Goal: Task Accomplishment & Management: Complete application form

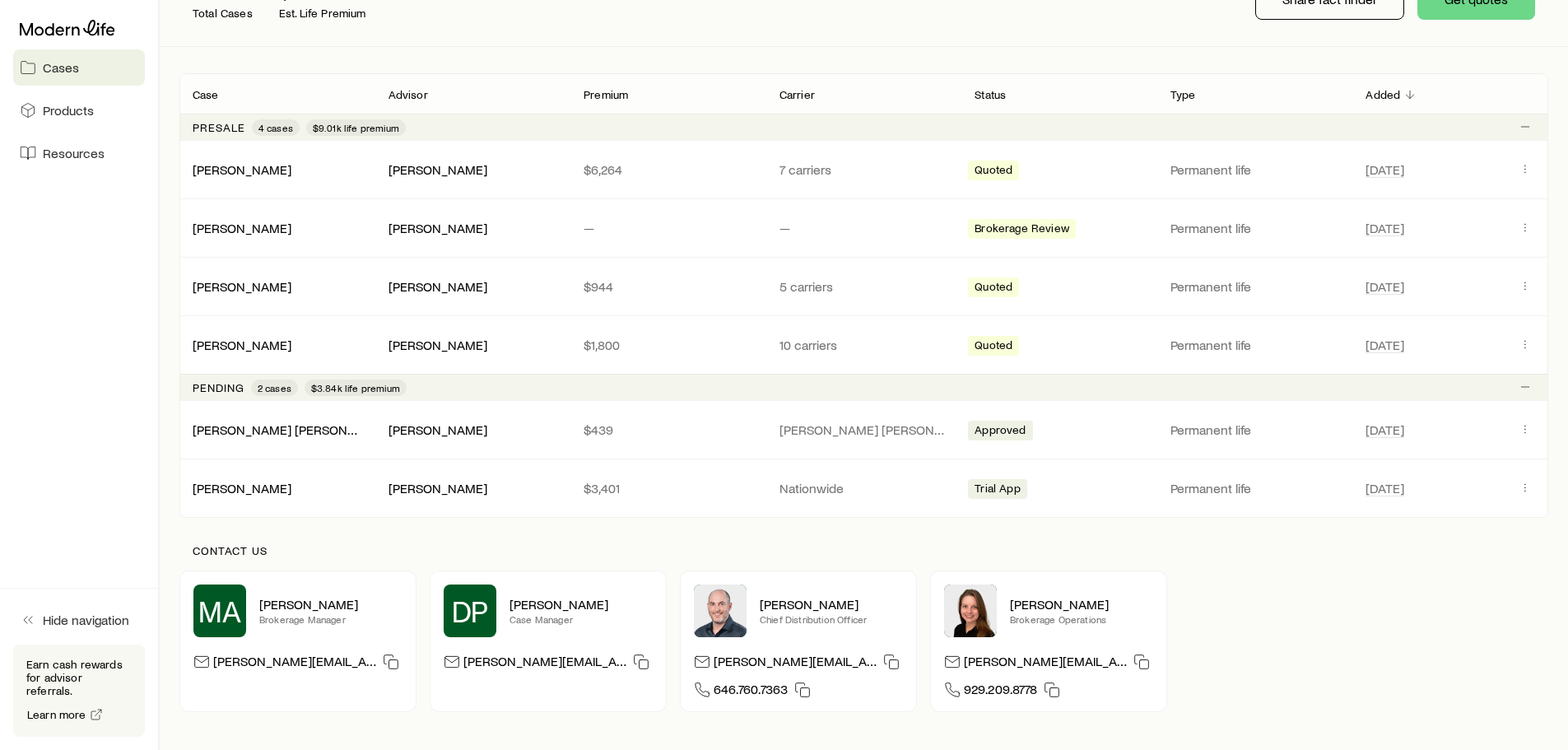
scroll to position [247, 0]
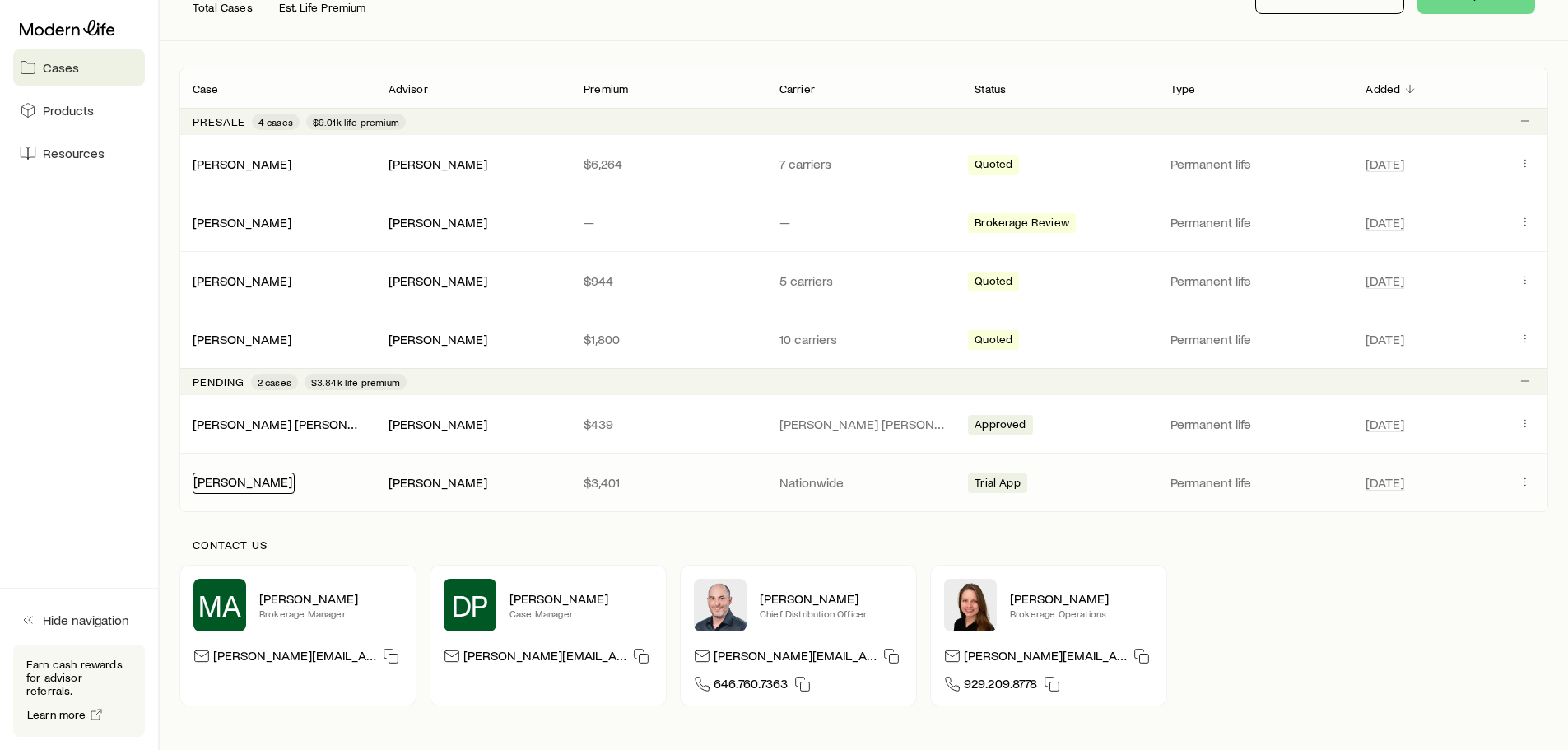
click at [240, 482] on link "[PERSON_NAME]" at bounding box center [242, 481] width 99 height 15
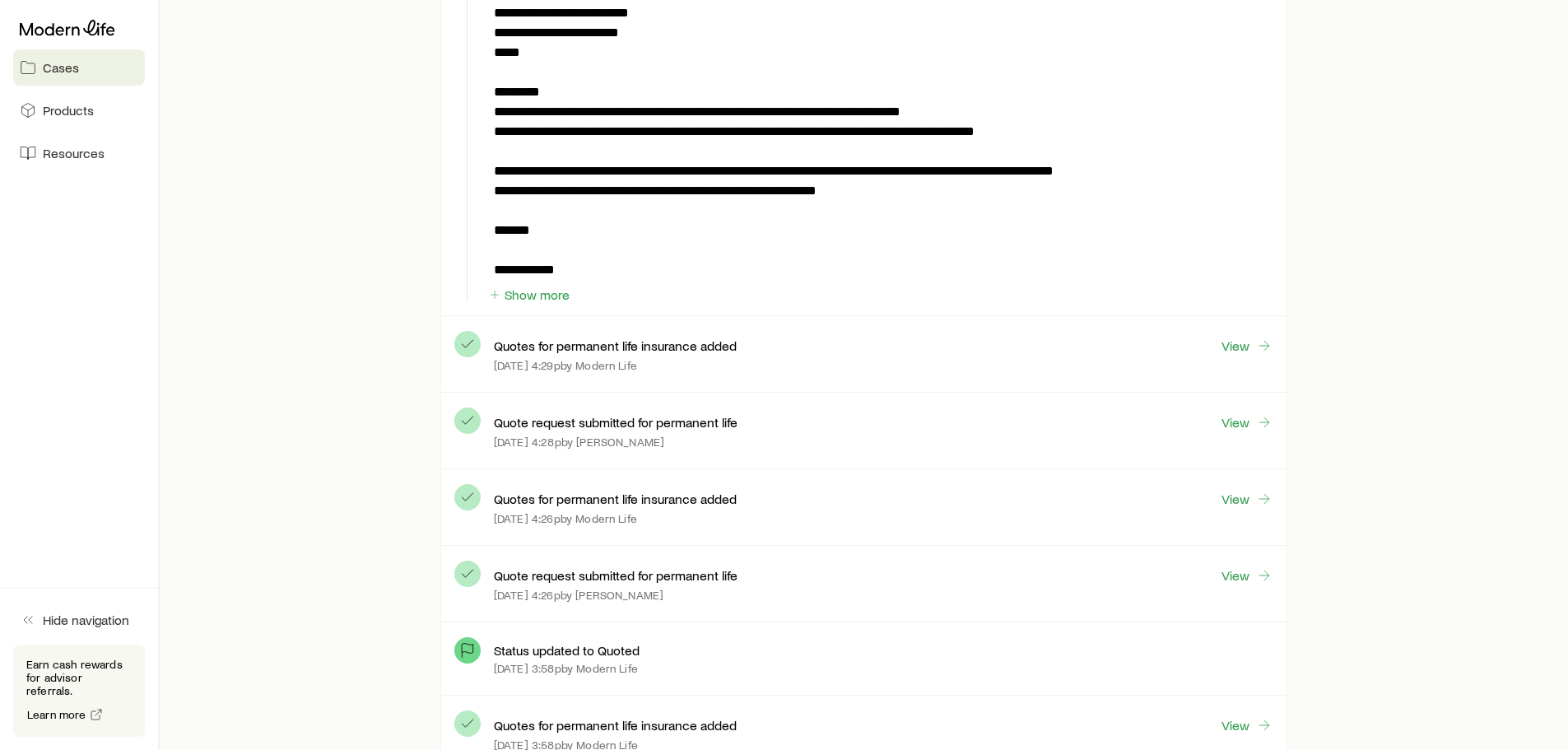
scroll to position [1810, 0]
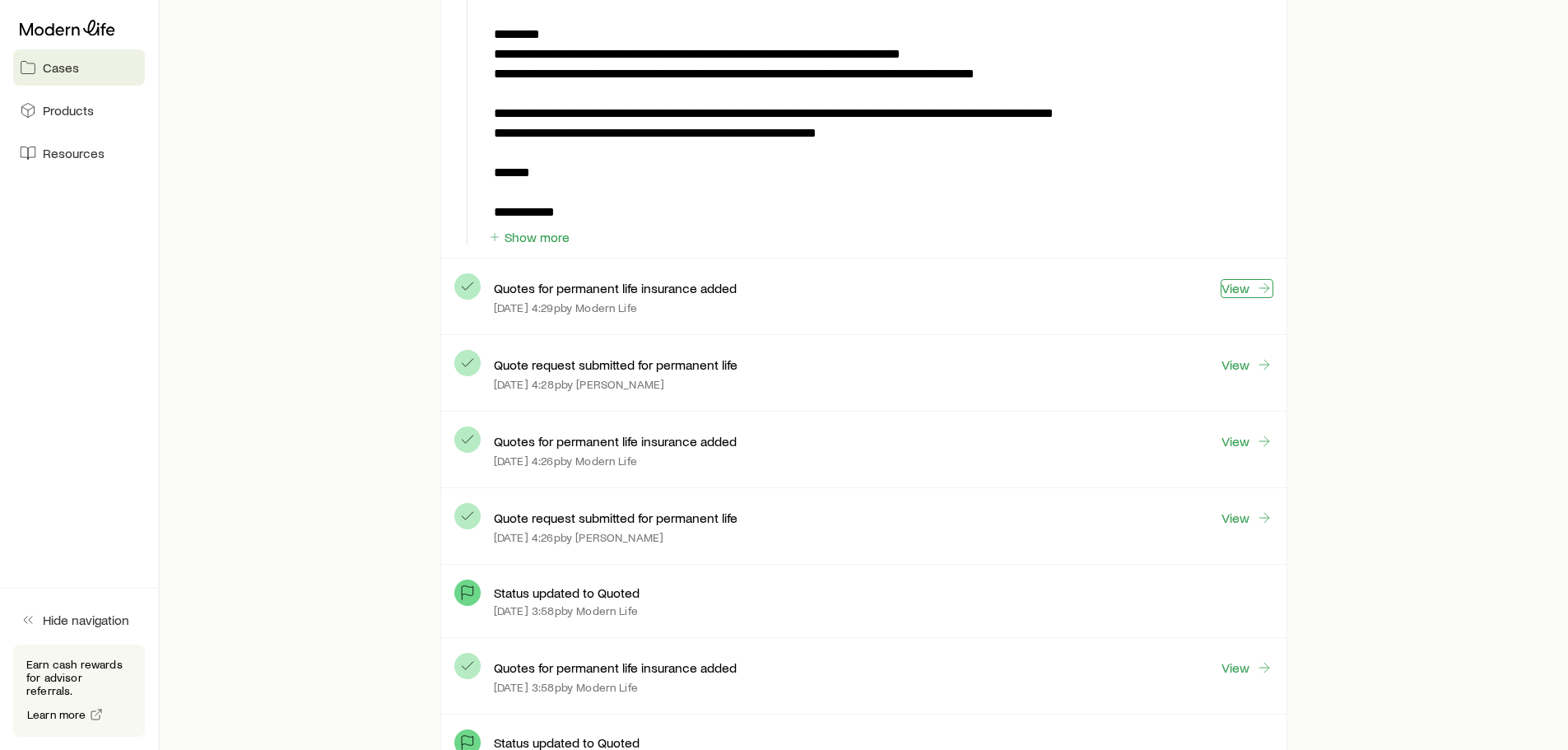
click at [1241, 293] on link "View" at bounding box center [1247, 288] width 53 height 19
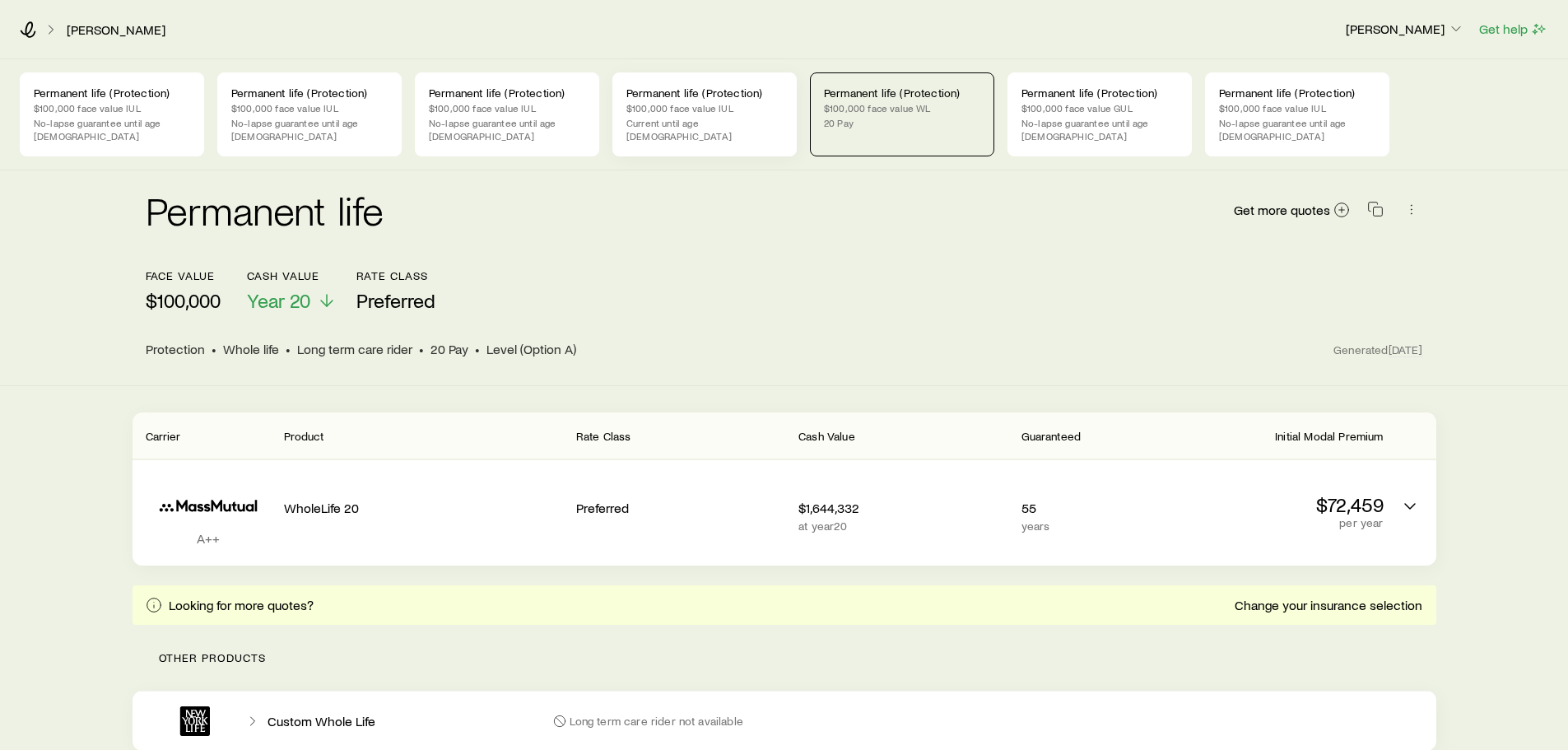
click at [735, 109] on p "$100,000 face value IUL" at bounding box center [704, 108] width 157 height 13
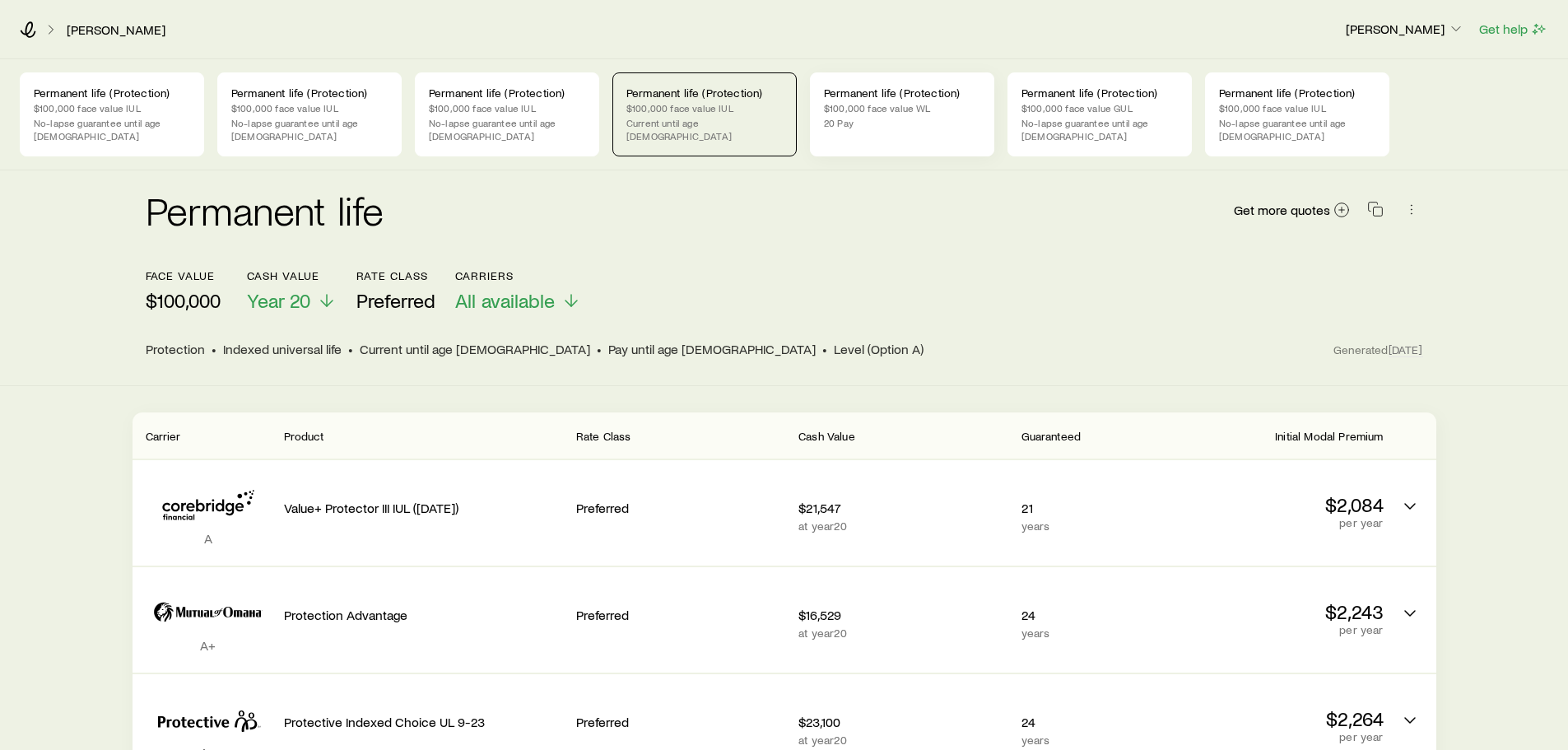
click at [865, 105] on p "$100,000 face value WL" at bounding box center [902, 108] width 157 height 13
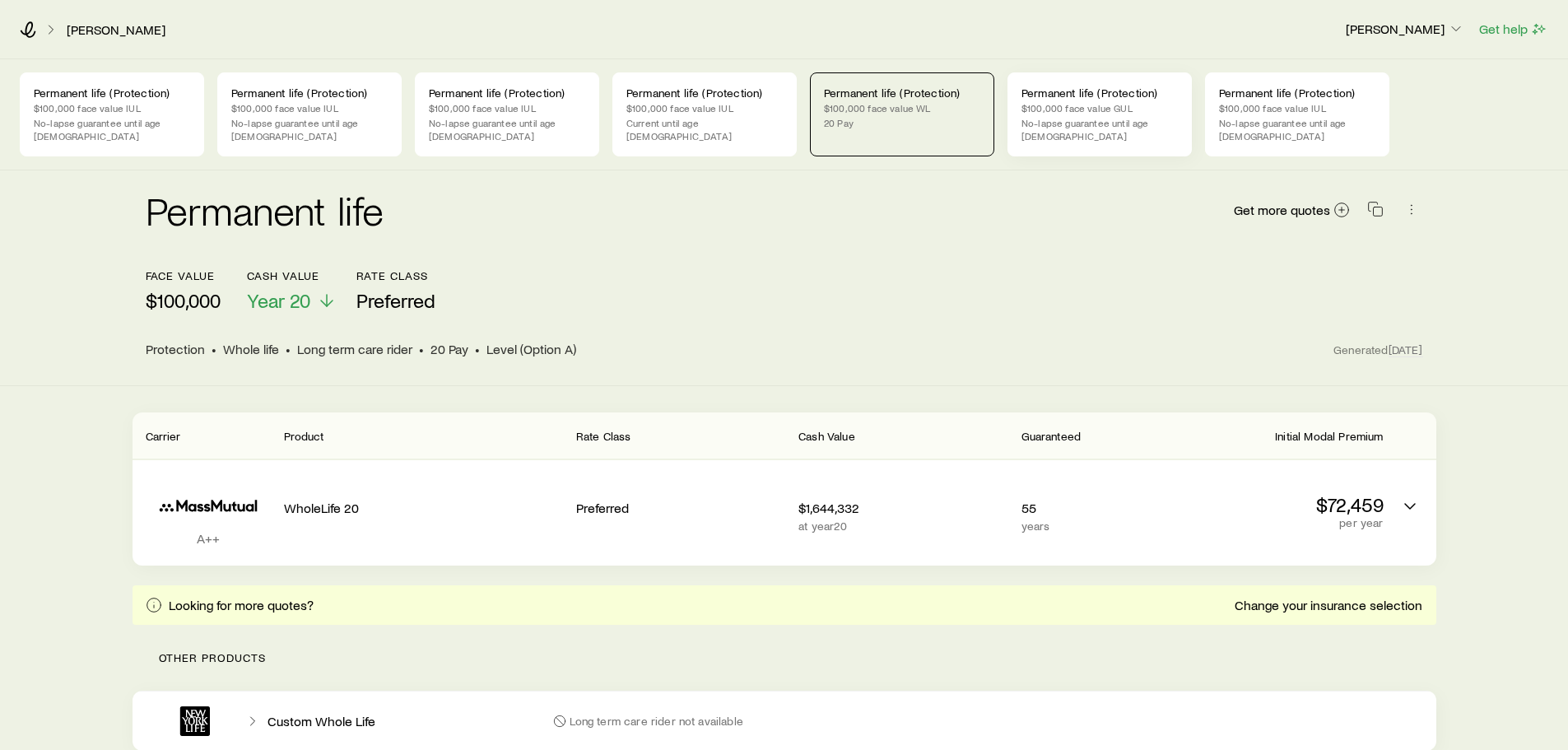
click at [1063, 107] on p "$100,000 face value GUL" at bounding box center [1099, 108] width 157 height 13
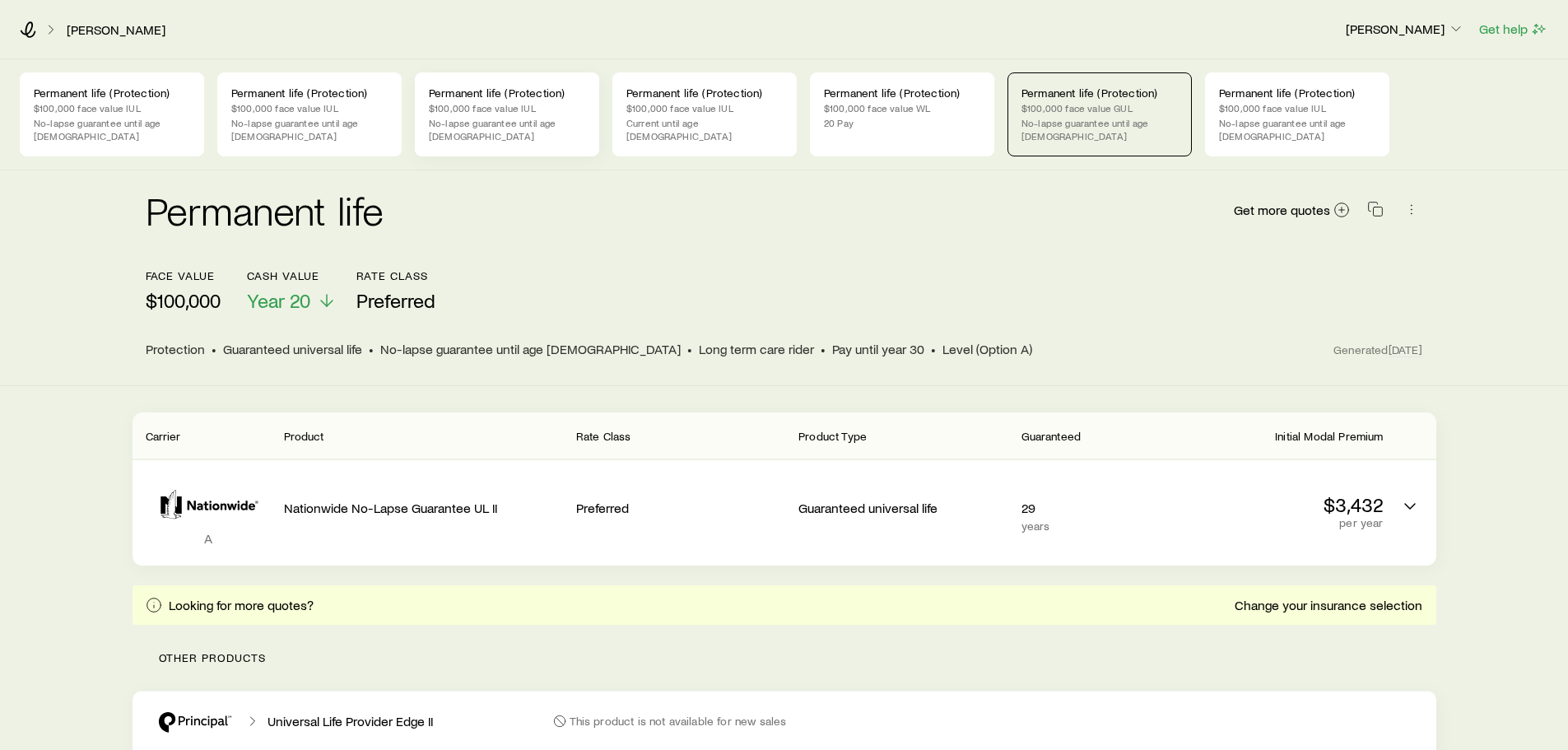
click at [465, 96] on p "Permanent life (Protection)" at bounding box center [506, 93] width 157 height 13
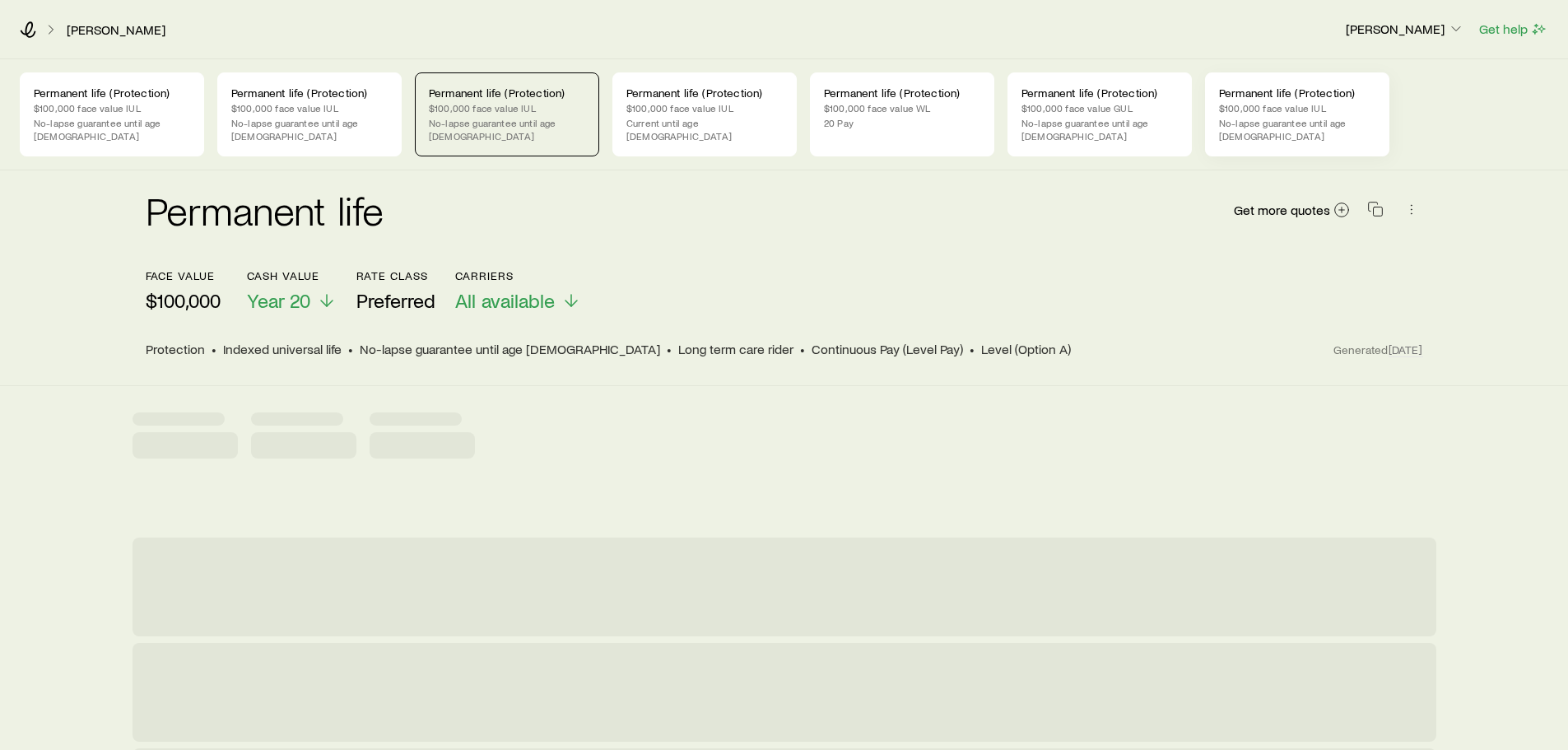
click at [1280, 100] on div "Permanent life (Protection) $100,000 face value IUL No-lapse guarantee until ag…" at bounding box center [1297, 113] width 184 height 84
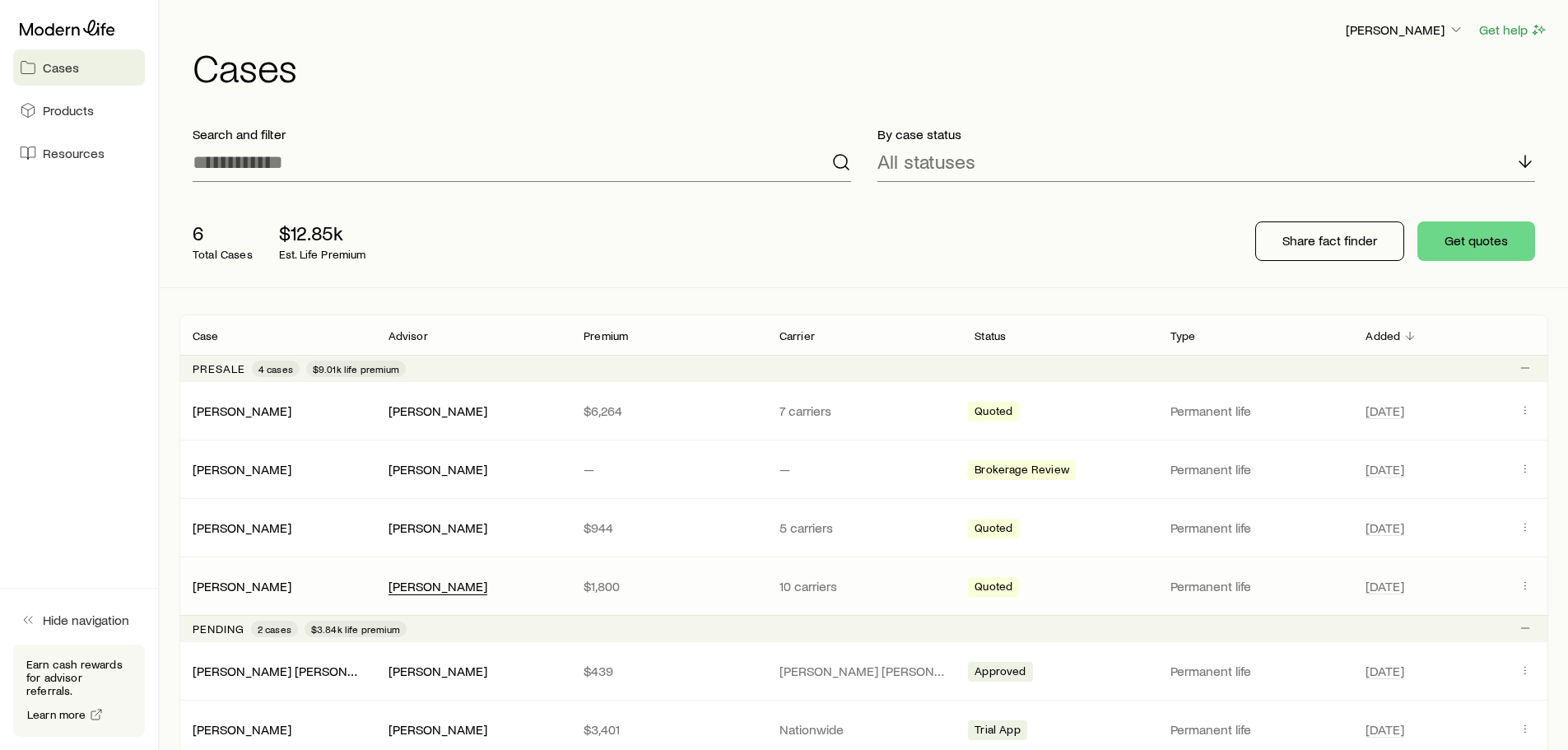
click at [487, 589] on div "[PERSON_NAME]" at bounding box center [437, 586] width 99 height 17
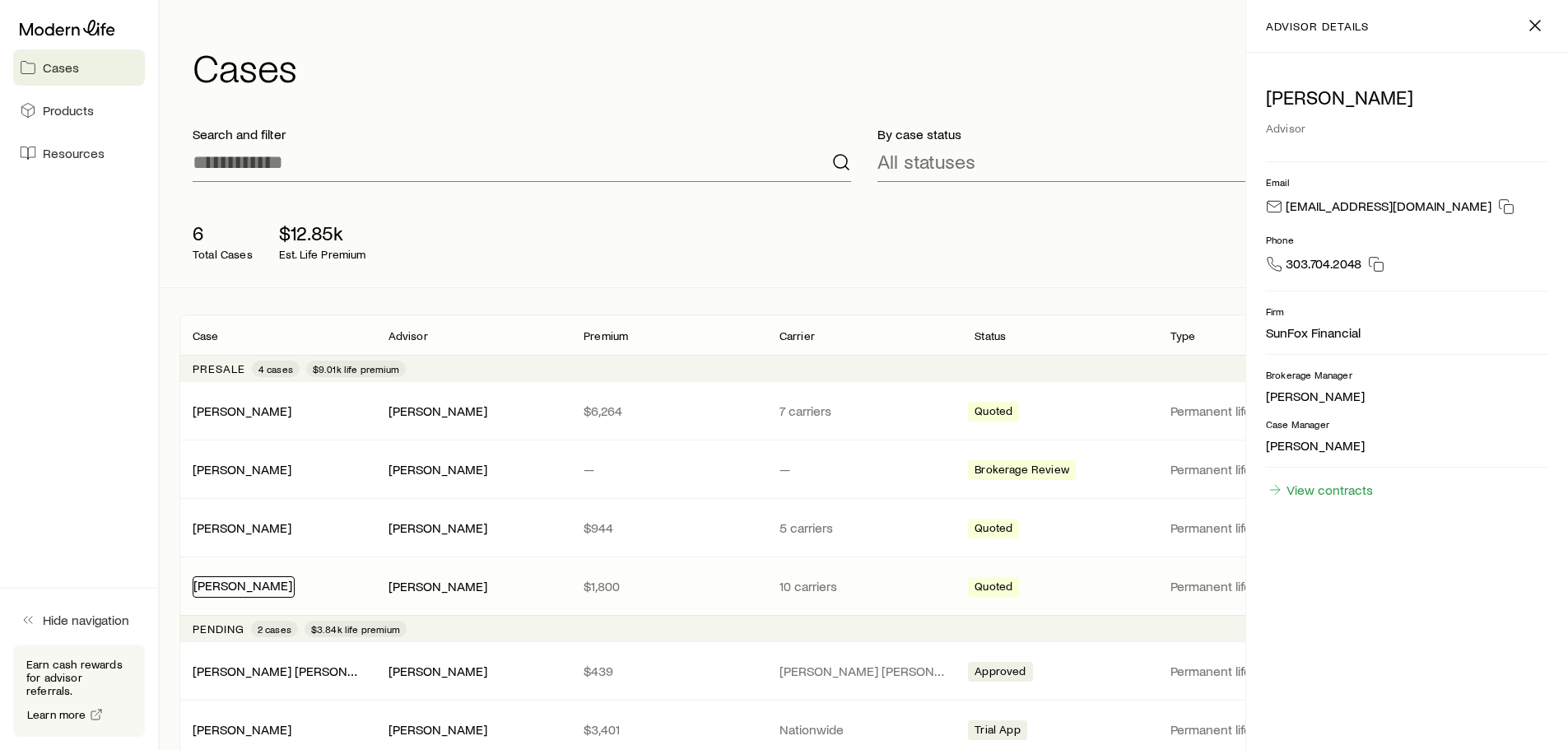
click at [219, 584] on link "[PERSON_NAME]" at bounding box center [242, 585] width 99 height 15
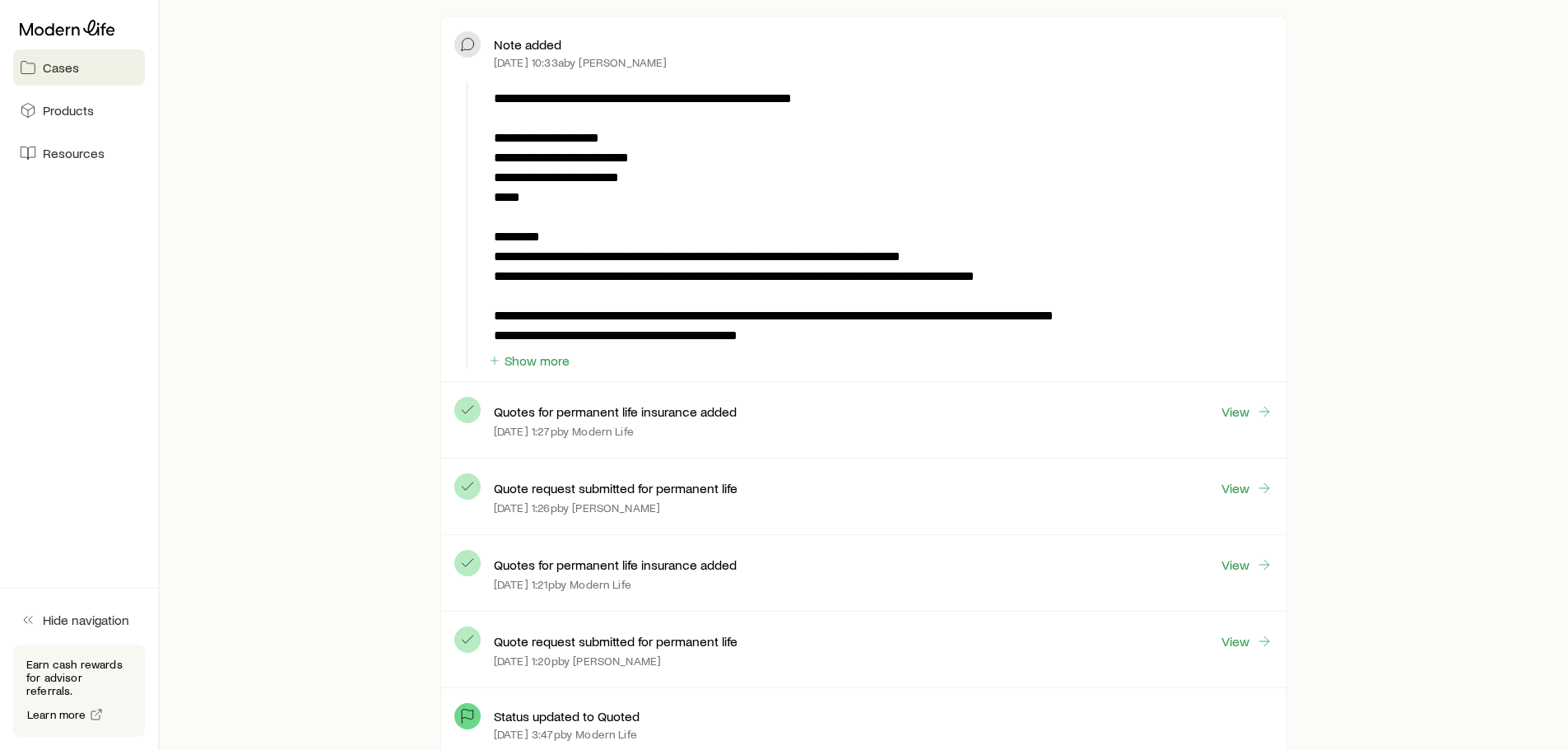
scroll to position [494, 0]
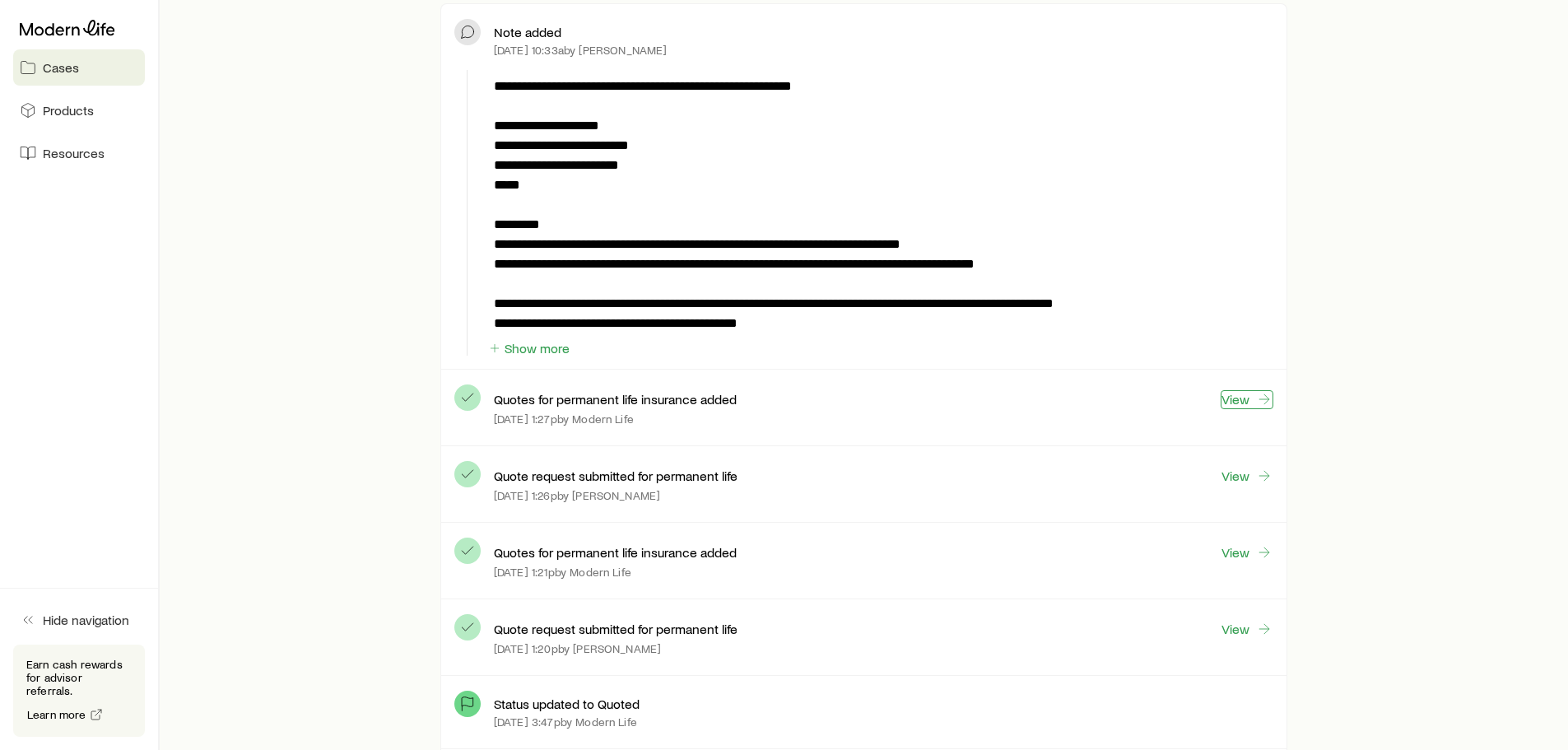
click at [1248, 391] on link "View" at bounding box center [1247, 399] width 53 height 19
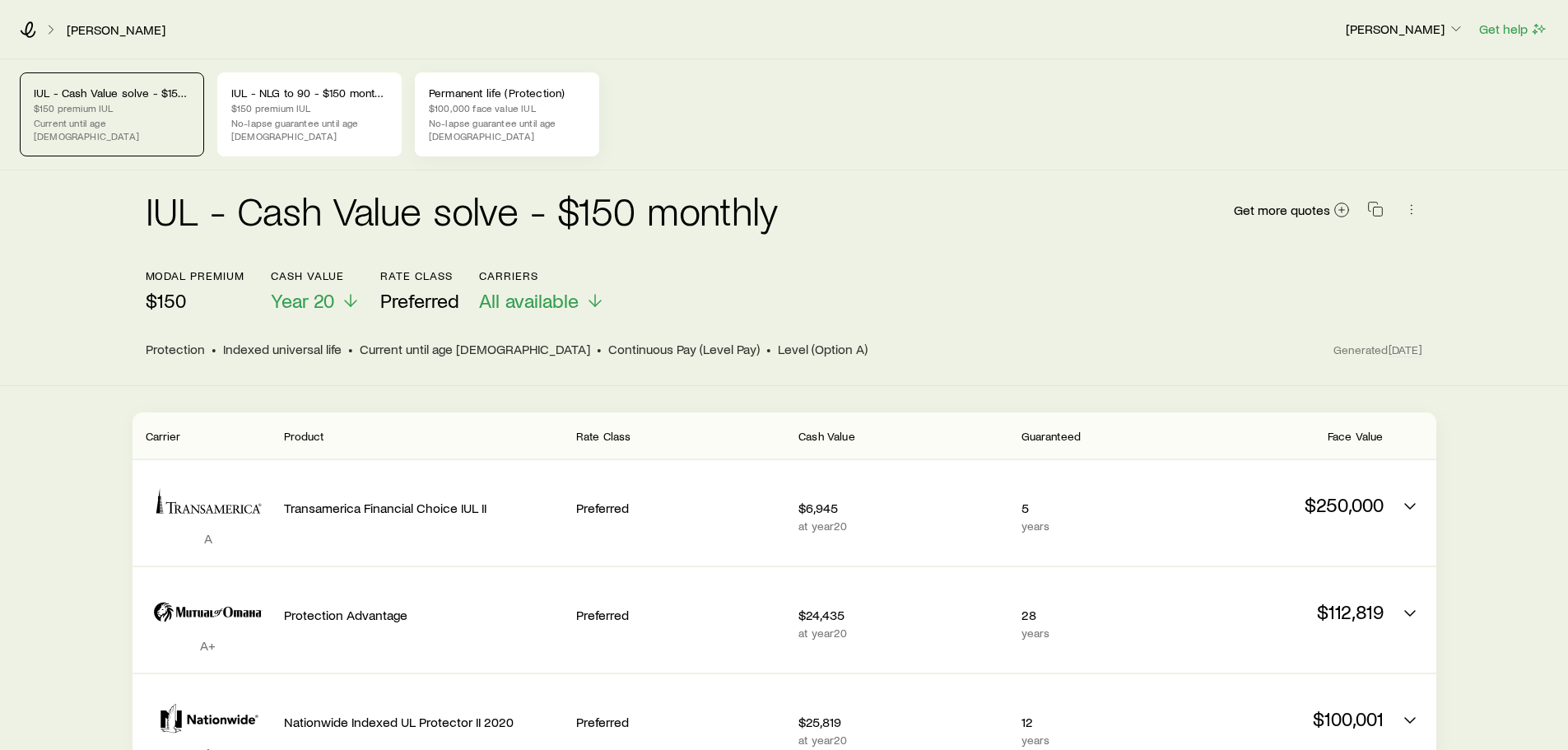
click at [459, 107] on p "$100,000 face value IUL" at bounding box center [506, 108] width 157 height 13
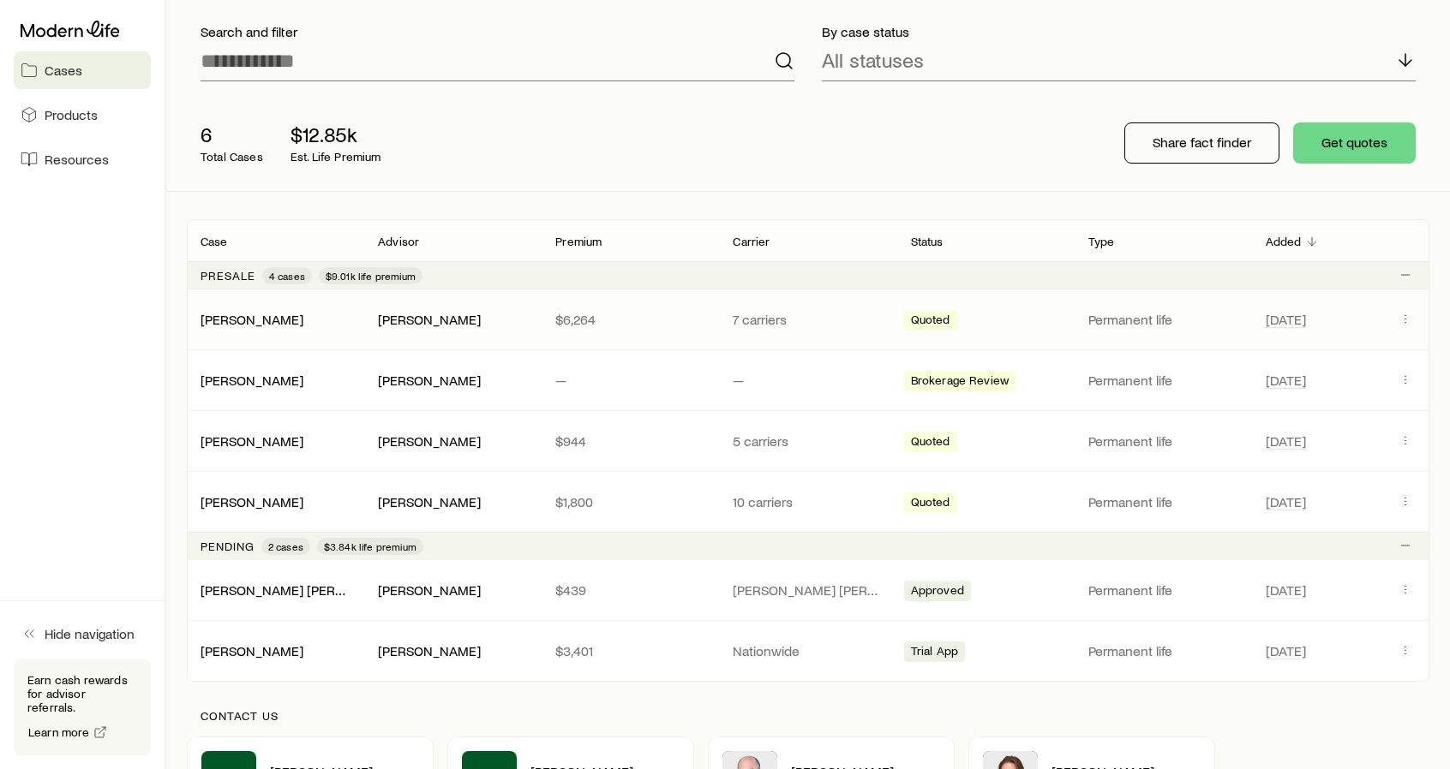
scroll to position [171, 0]
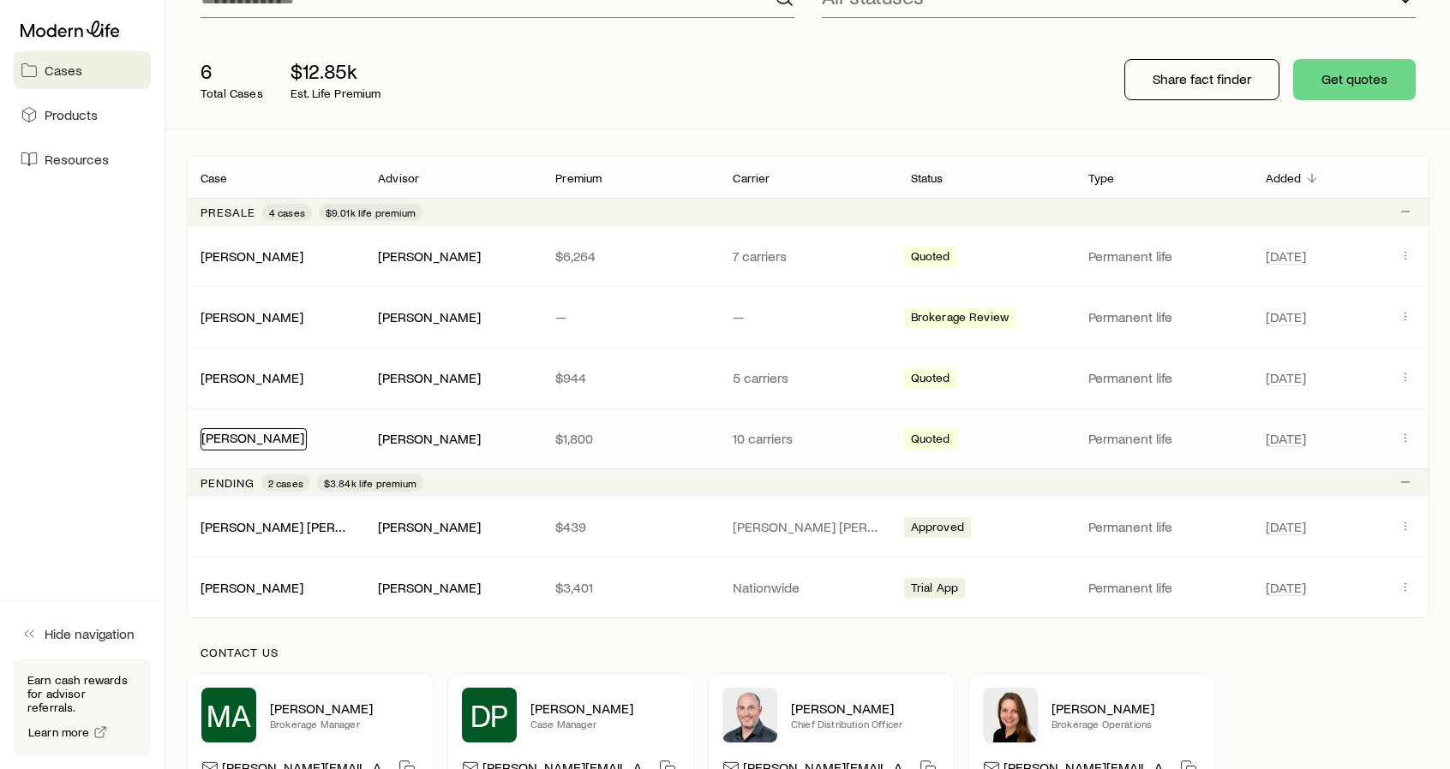
click at [274, 444] on div "[PERSON_NAME]" at bounding box center [253, 439] width 106 height 22
click at [269, 434] on link "[PERSON_NAME]" at bounding box center [252, 437] width 103 height 16
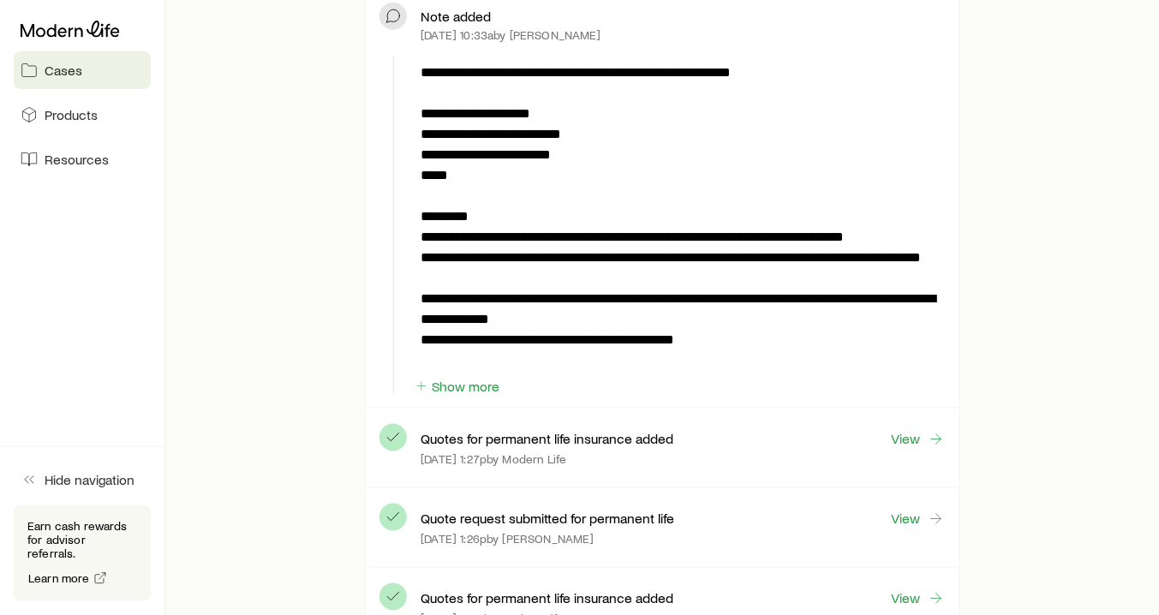
scroll to position [548, 0]
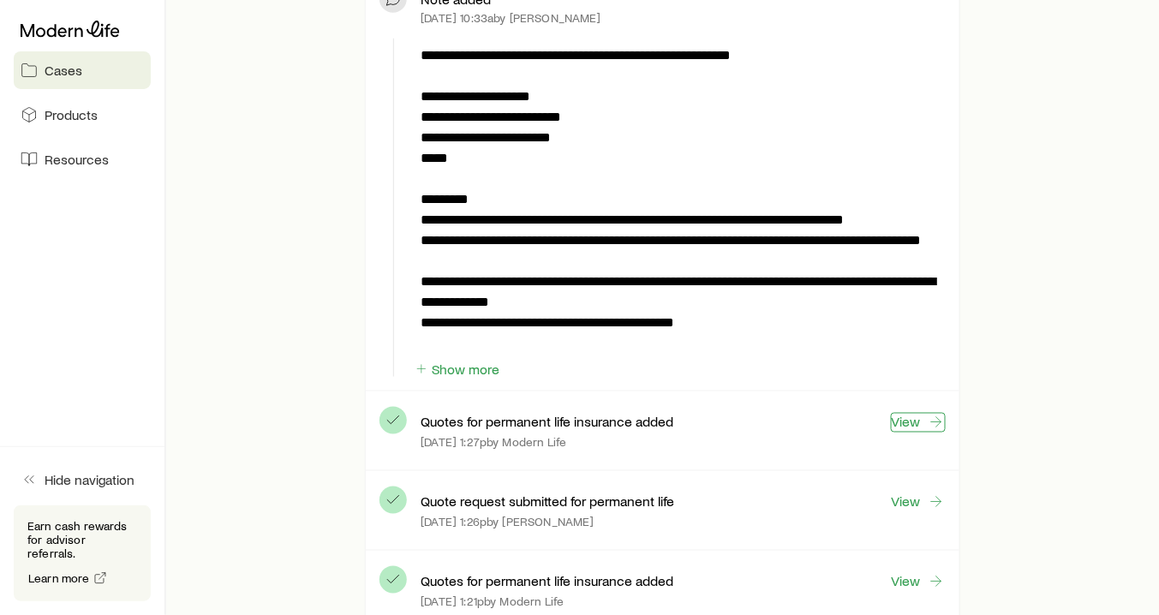
click at [919, 417] on link "View" at bounding box center [918, 423] width 55 height 20
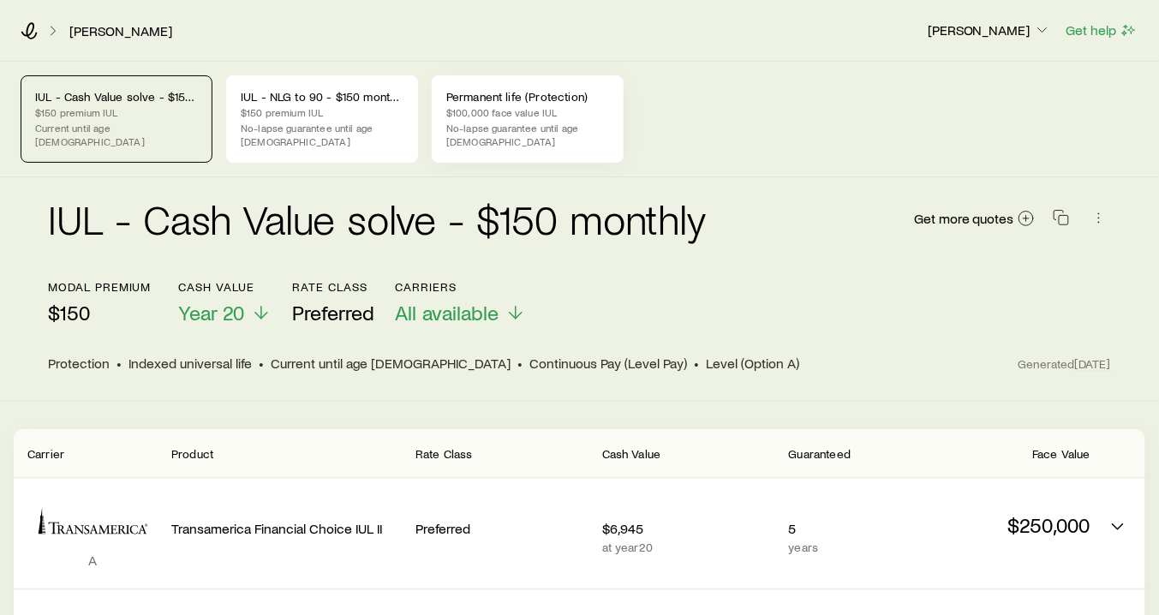
click at [519, 111] on p "$100,000 face value IUL" at bounding box center [527, 112] width 163 height 14
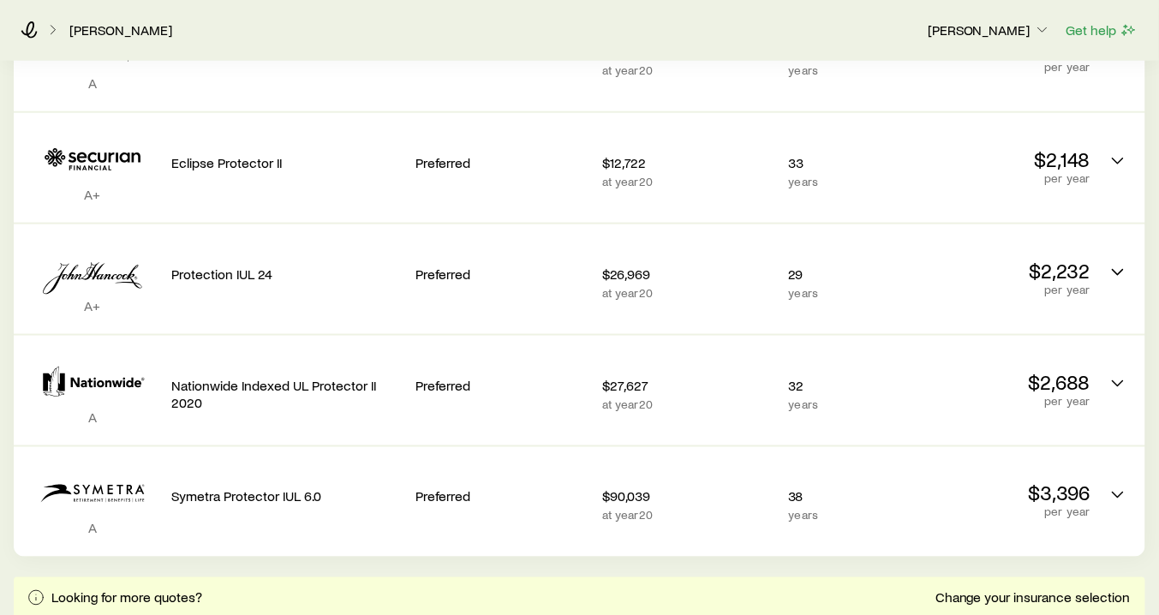
scroll to position [480, 0]
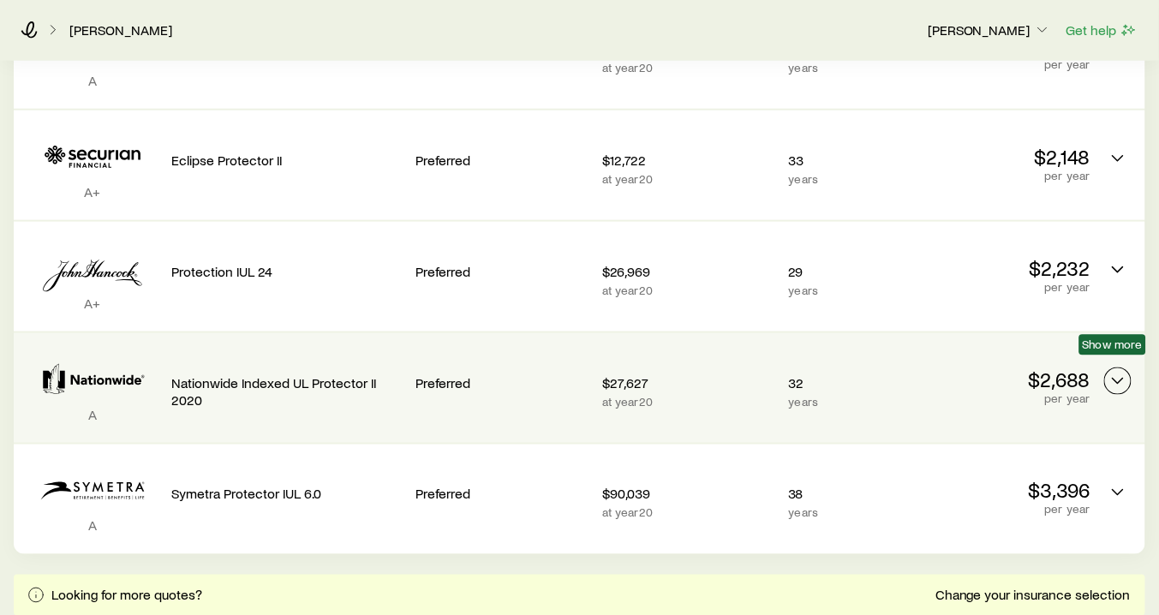
click at [1119, 371] on icon "Permanent quotes" at bounding box center [1118, 381] width 21 height 21
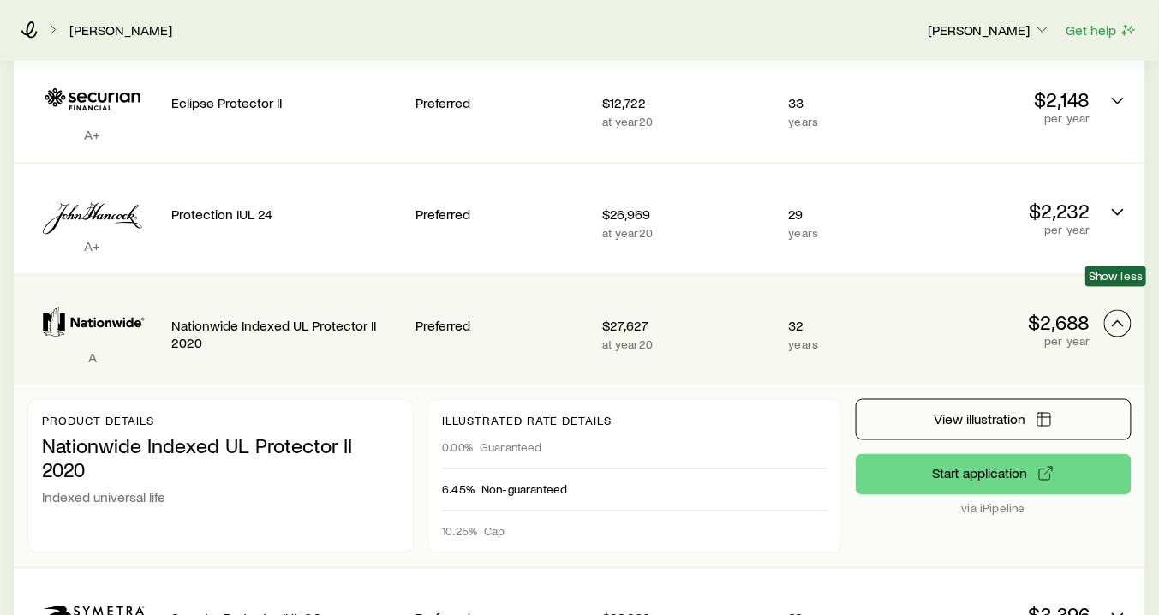
scroll to position [548, 0]
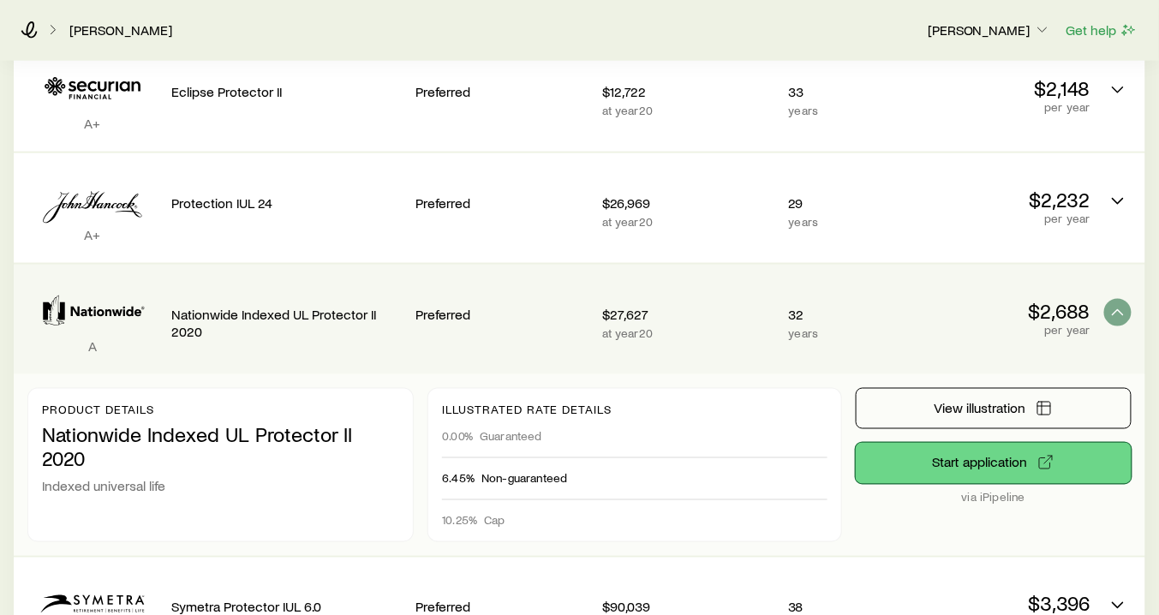
click at [993, 444] on button "Start application" at bounding box center [994, 463] width 276 height 41
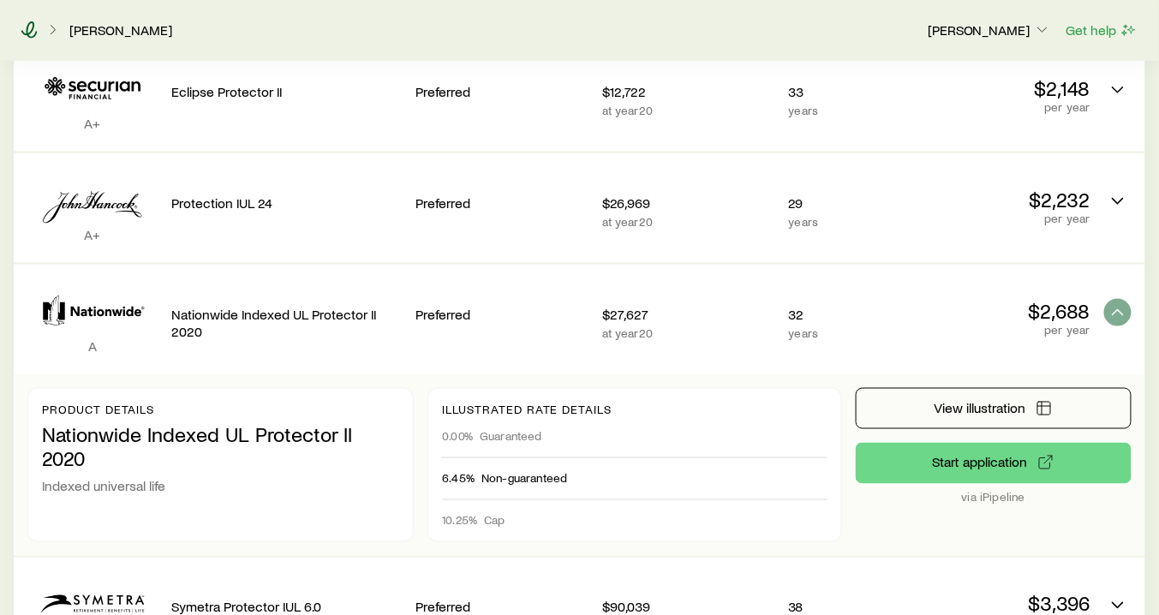
click at [31, 33] on icon at bounding box center [29, 29] width 17 height 17
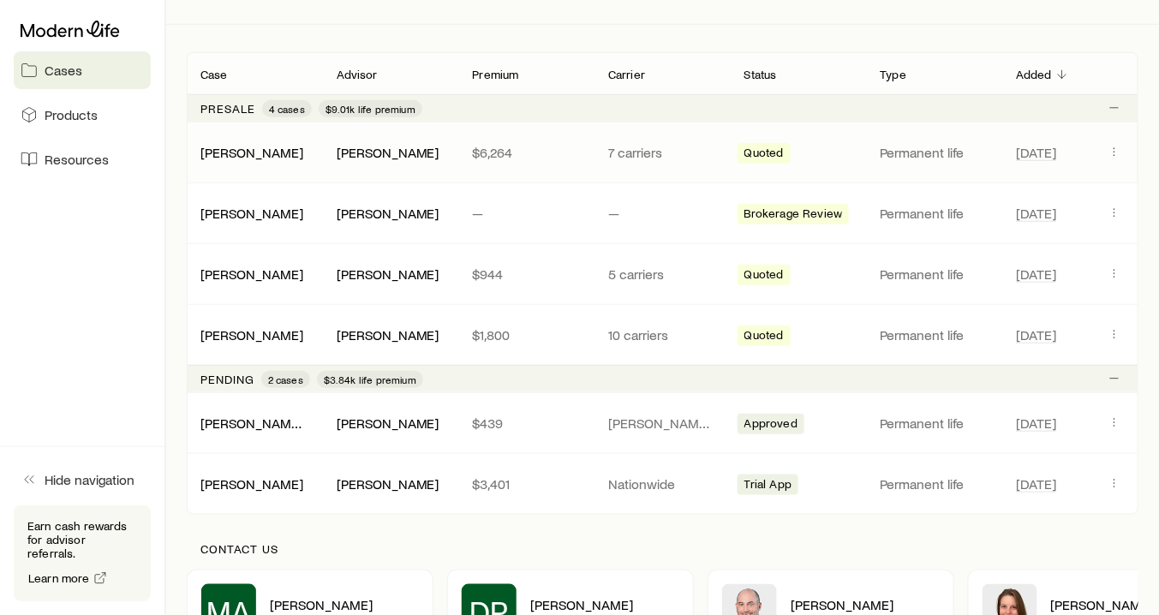
scroll to position [274, 0]
click at [236, 476] on link "[PERSON_NAME]" at bounding box center [252, 484] width 103 height 16
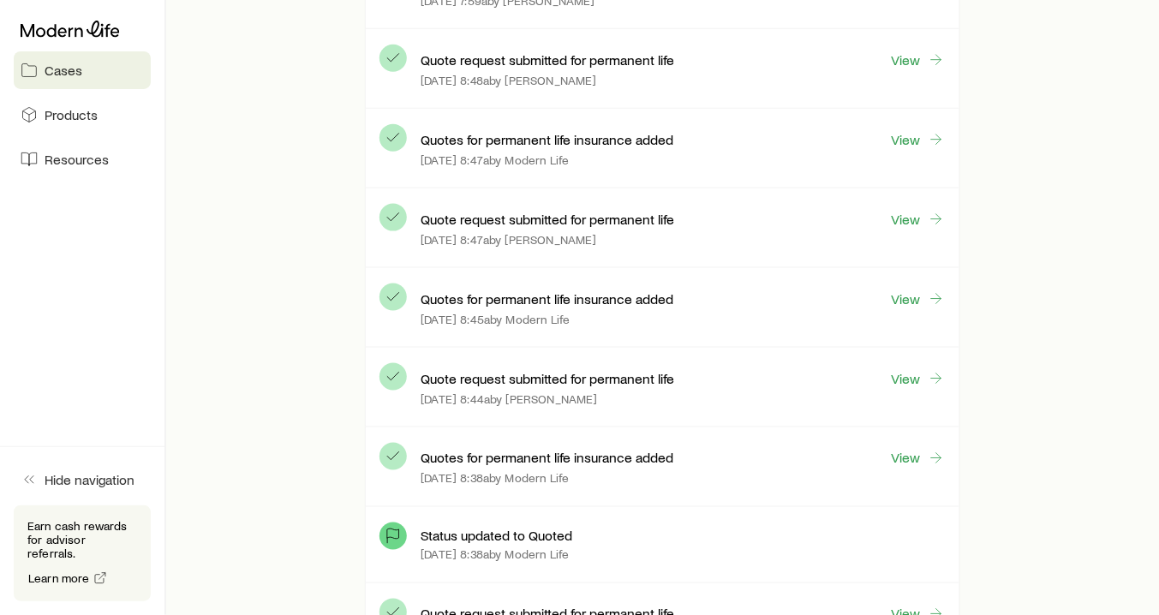
scroll to position [411, 0]
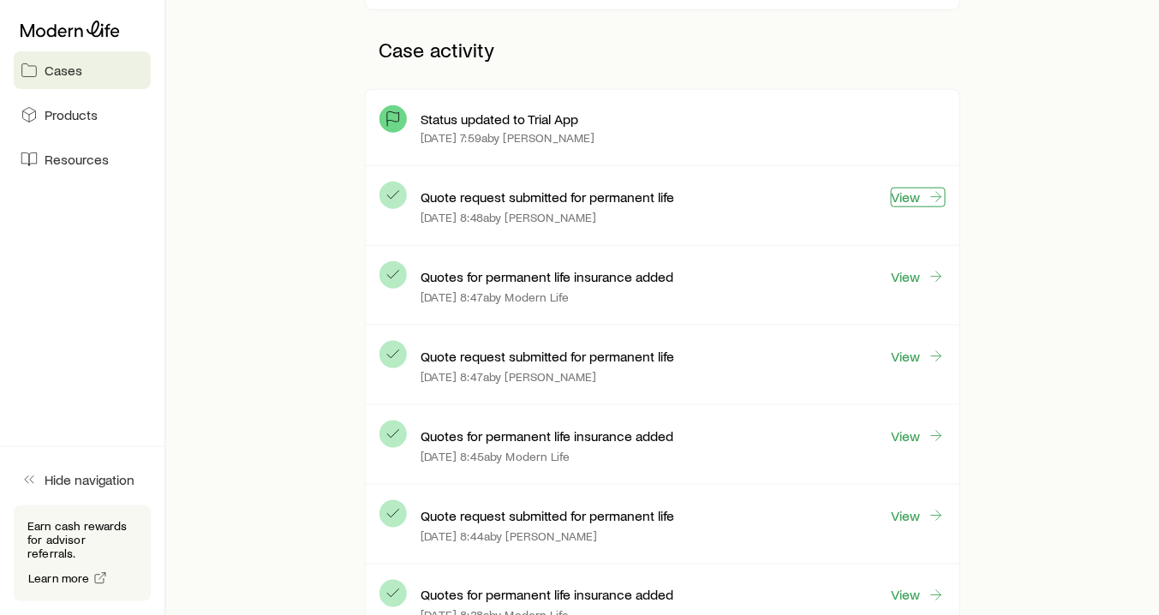
click at [903, 197] on link "View" at bounding box center [918, 198] width 55 height 20
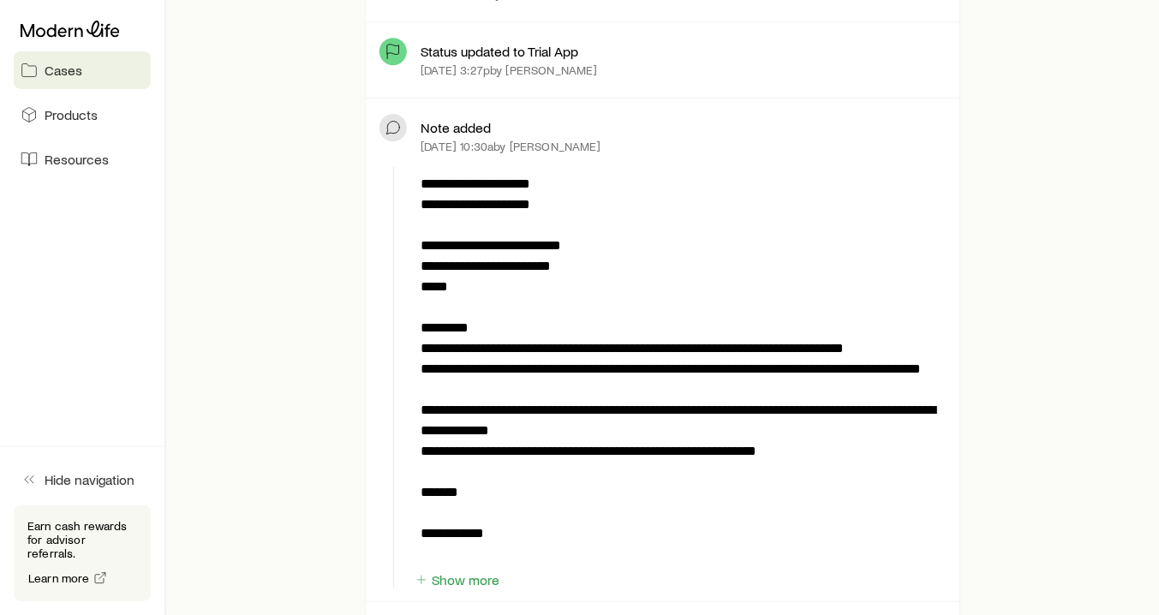
scroll to position [1782, 0]
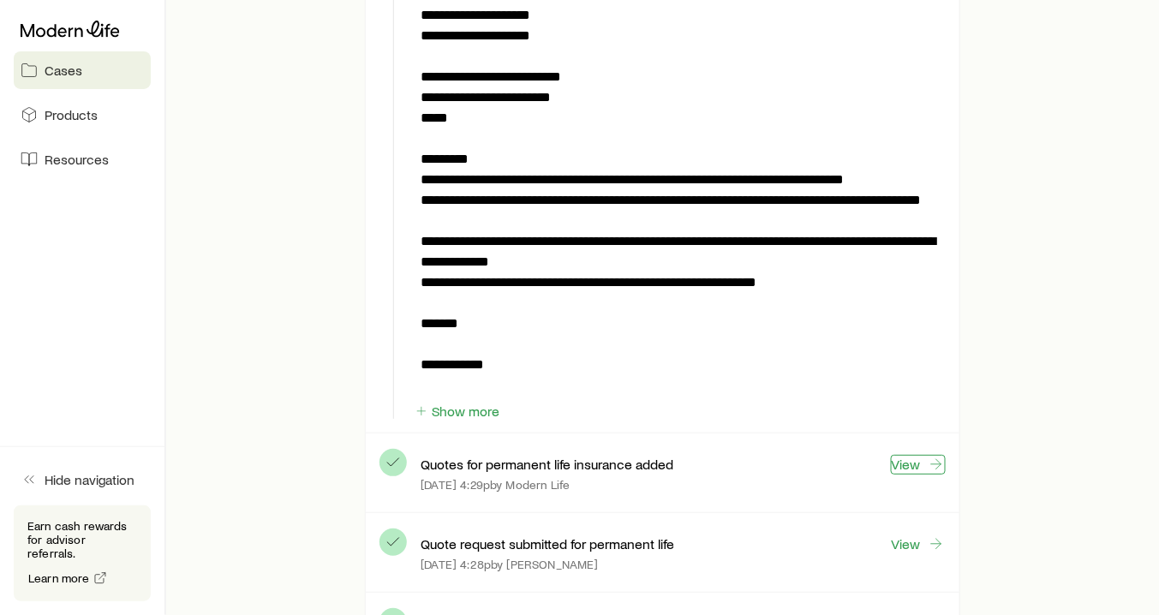
click at [908, 455] on link "View" at bounding box center [918, 465] width 55 height 20
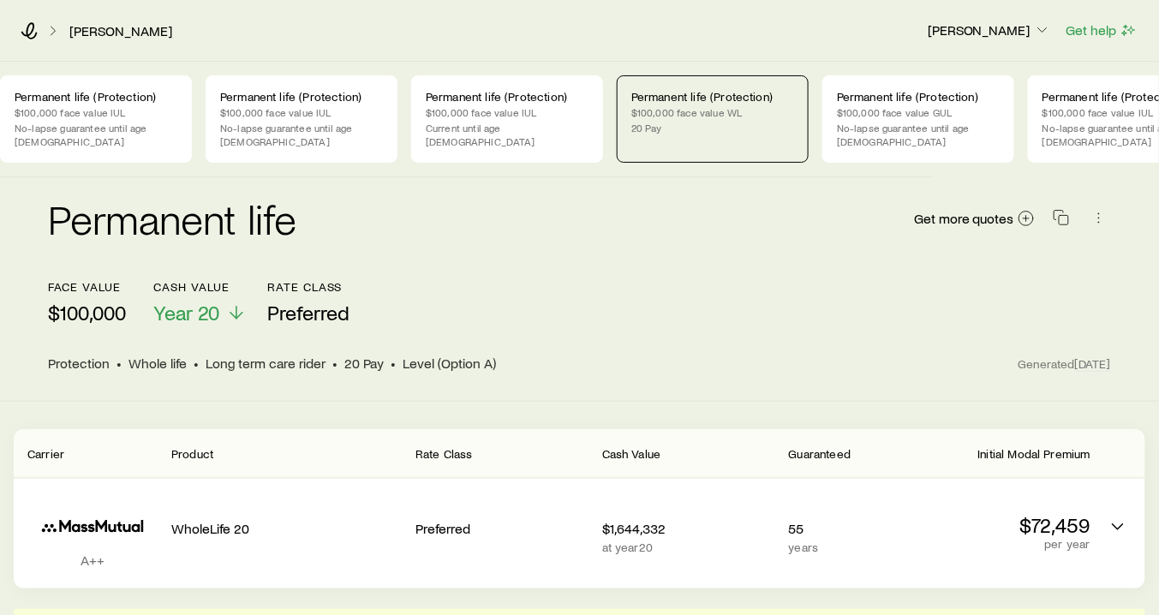
scroll to position [0, 286]
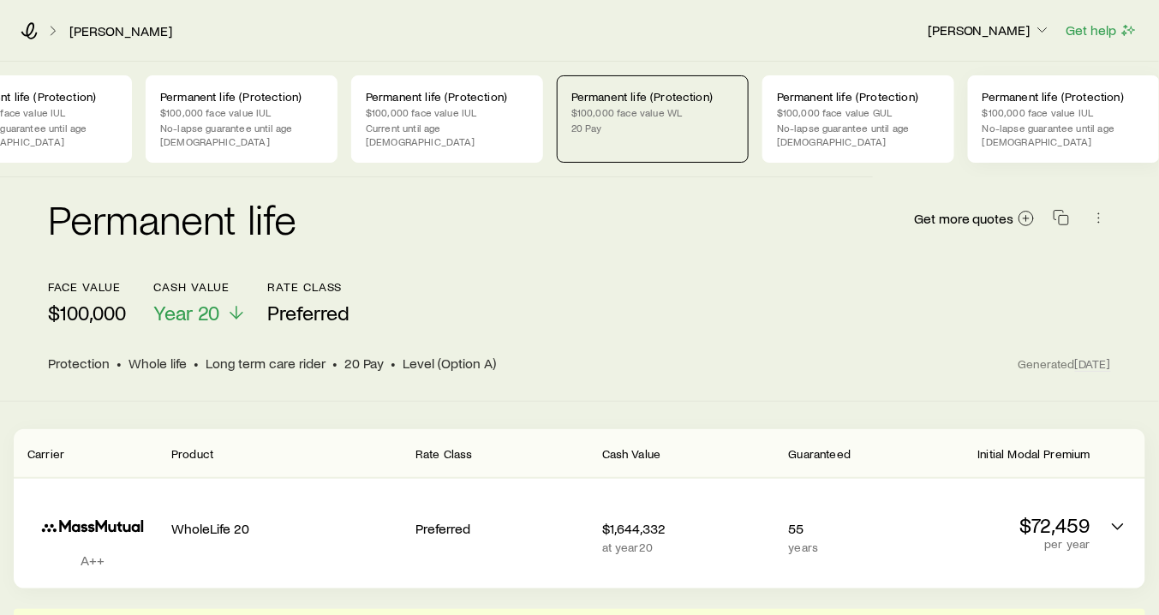
click at [1059, 114] on p "$100,000 face value IUL" at bounding box center [1064, 112] width 163 height 14
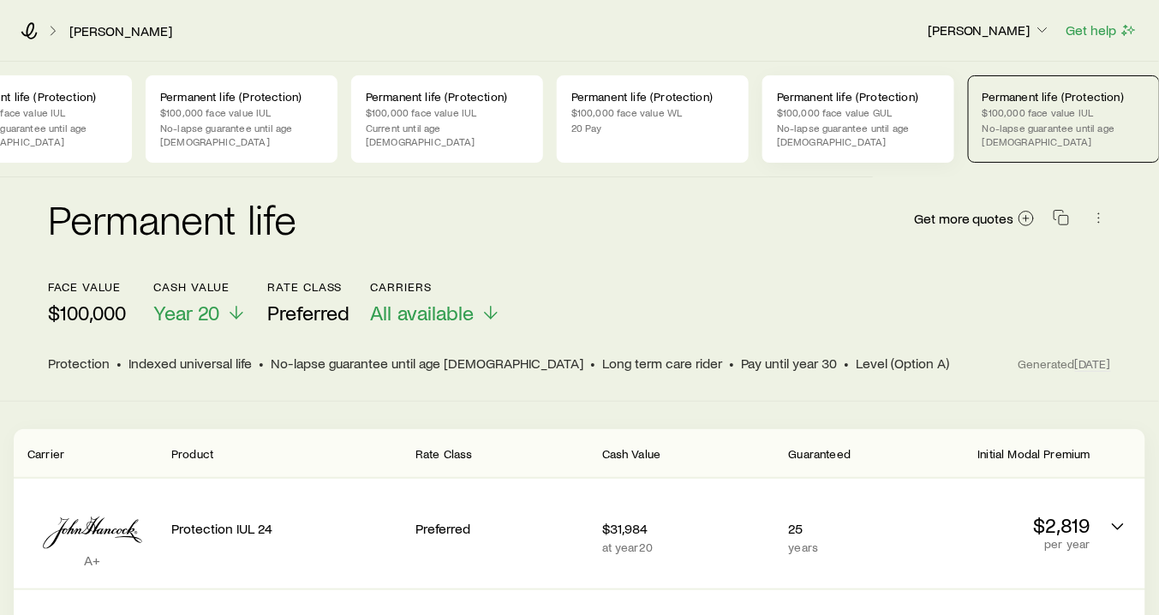
click at [821, 120] on div "Permanent life (Protection) $100,000 face value GUL No-lapse guarantee until ag…" at bounding box center [859, 118] width 192 height 87
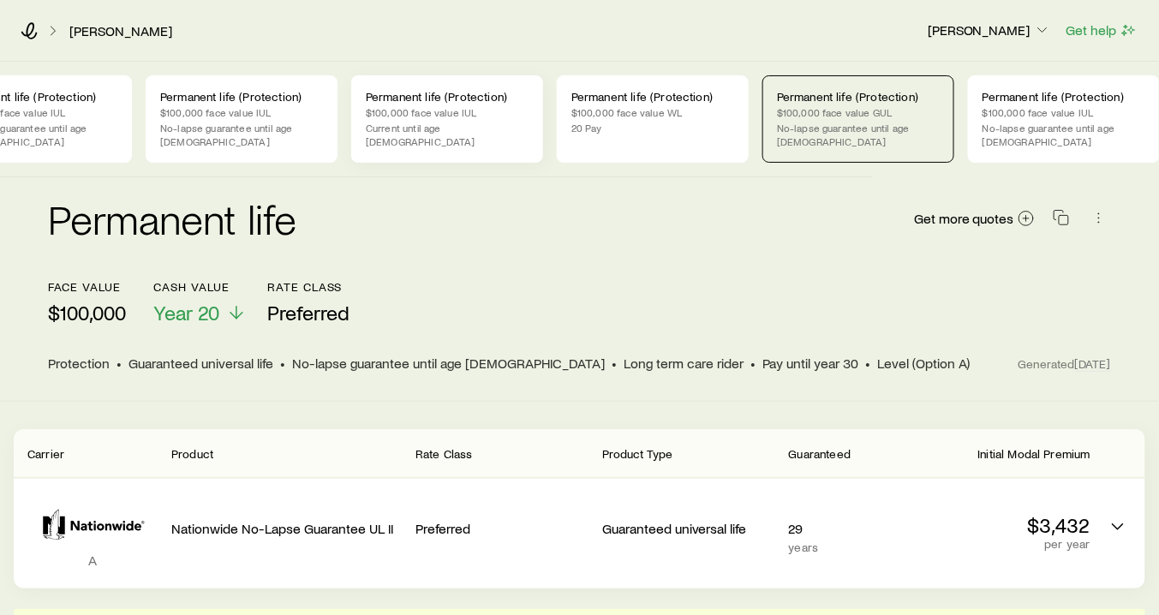
click at [414, 107] on p "$100,000 face value IUL" at bounding box center [447, 112] width 163 height 14
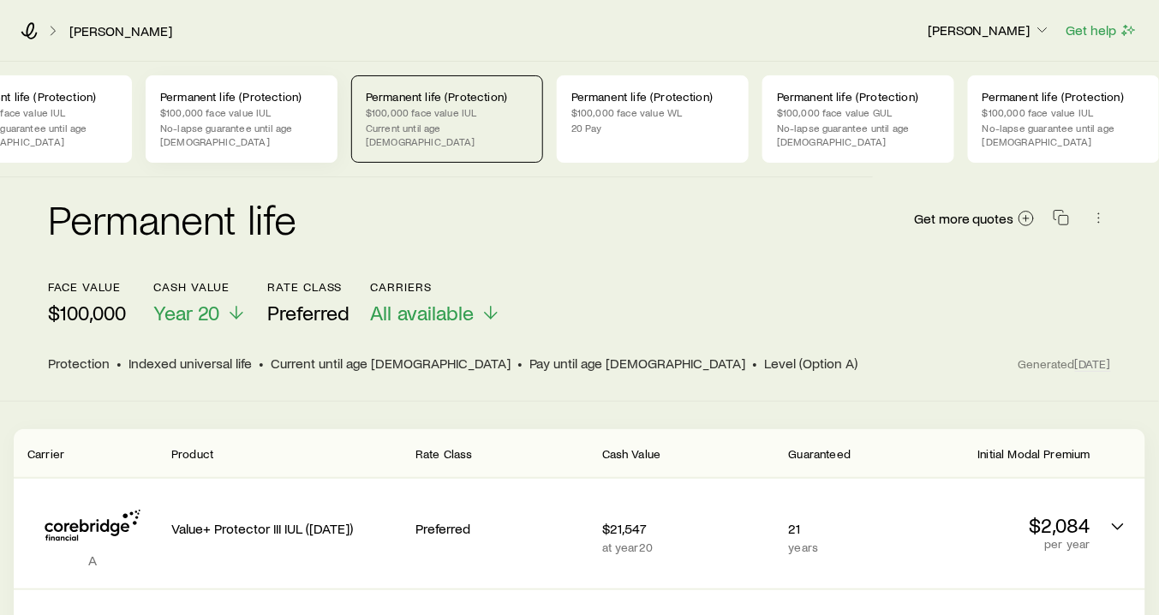
click at [230, 110] on p "$100,000 face value IUL" at bounding box center [241, 112] width 163 height 14
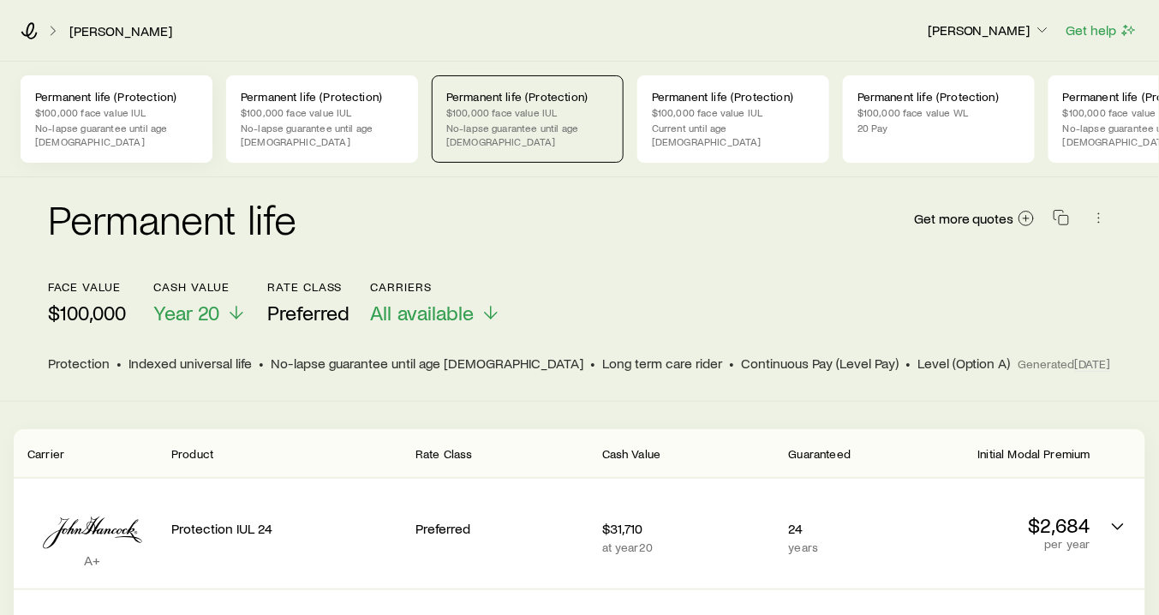
click at [84, 130] on p "No-lapse guarantee until age [DEMOGRAPHIC_DATA]" at bounding box center [116, 134] width 163 height 27
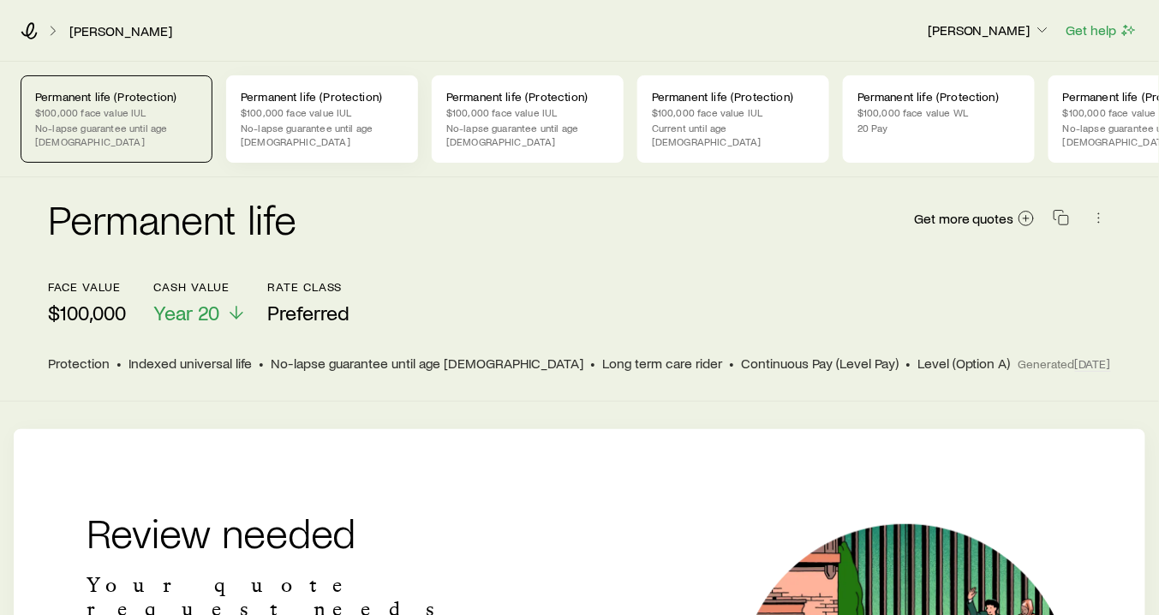
click at [295, 95] on p "Permanent life (Protection)" at bounding box center [322, 97] width 163 height 14
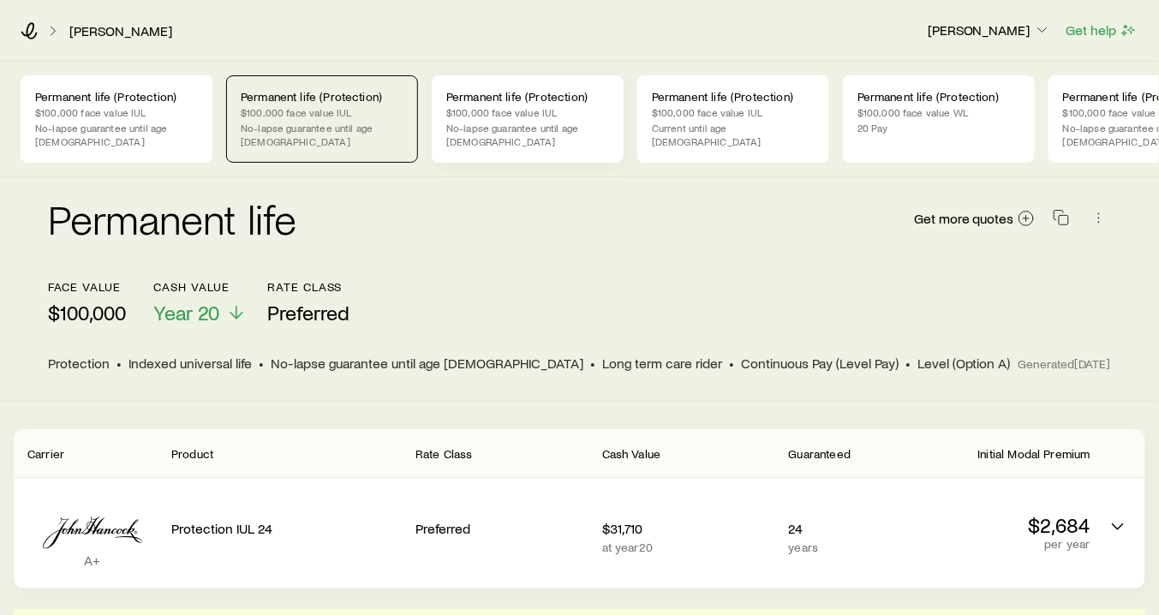
click at [500, 94] on p "Permanent life (Protection)" at bounding box center [527, 97] width 163 height 14
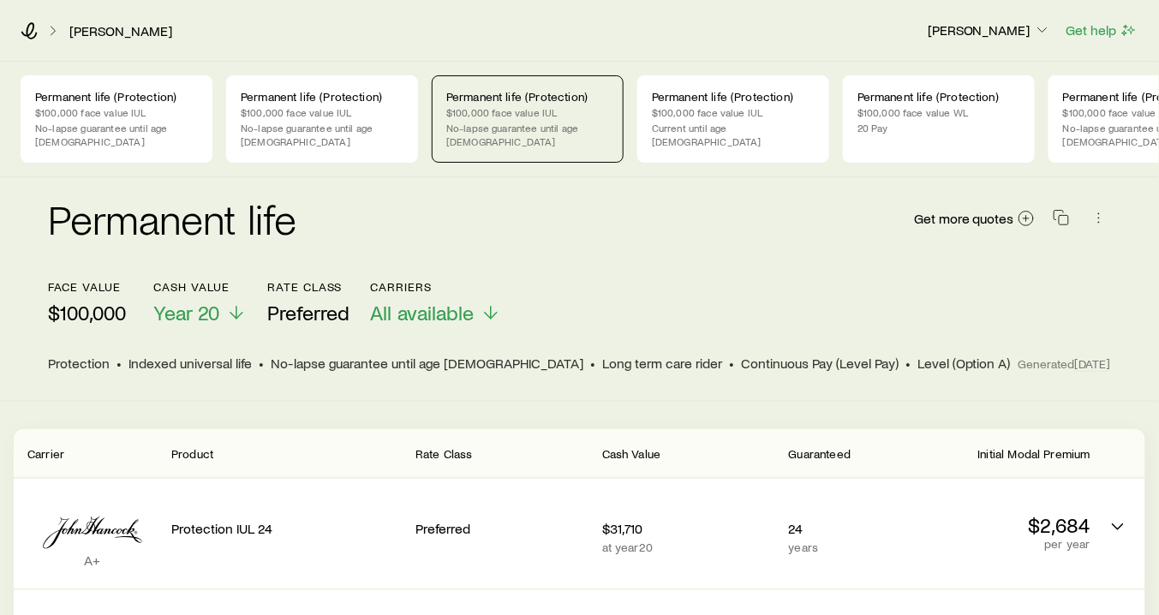
click at [532, 106] on p "$100,000 face value IUL" at bounding box center [527, 112] width 163 height 14
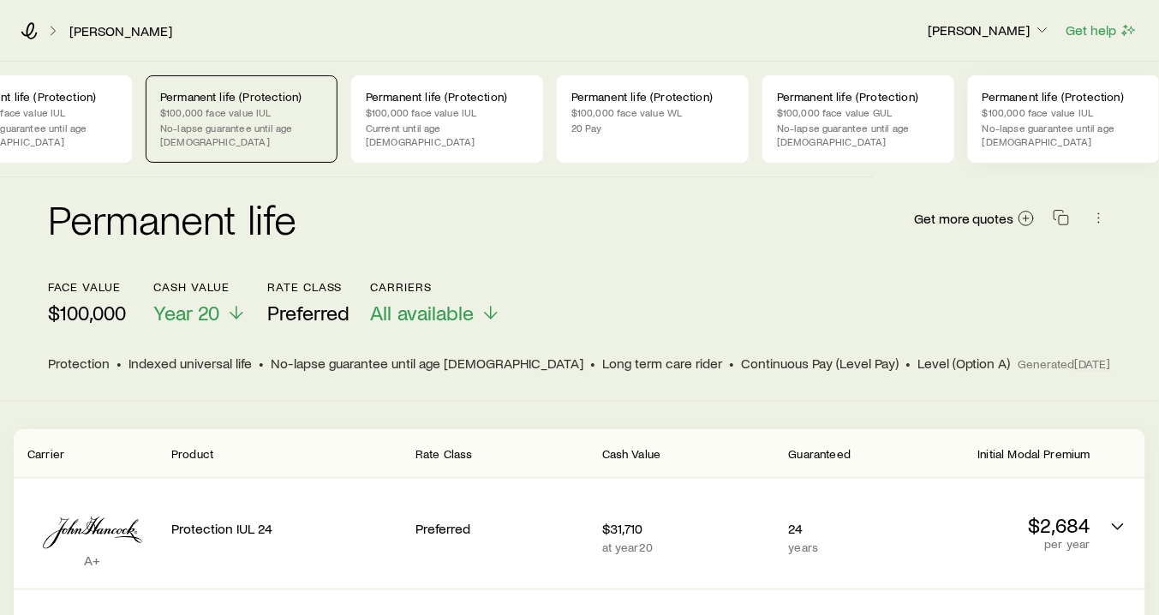
click at [1031, 113] on p "$100,000 face value IUL" at bounding box center [1064, 112] width 163 height 14
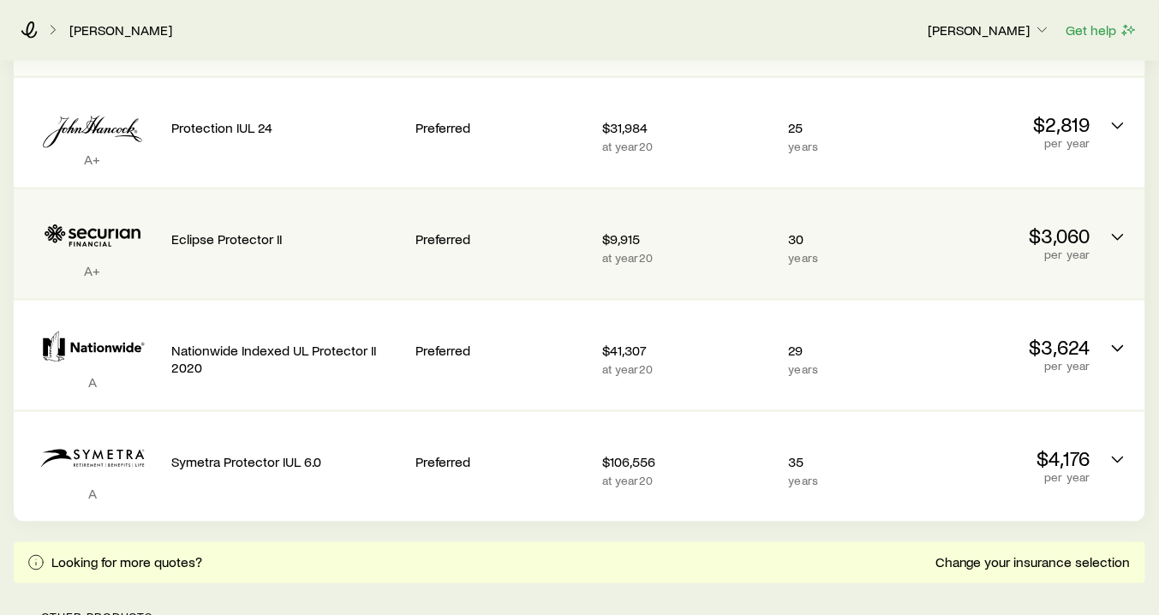
scroll to position [411, 0]
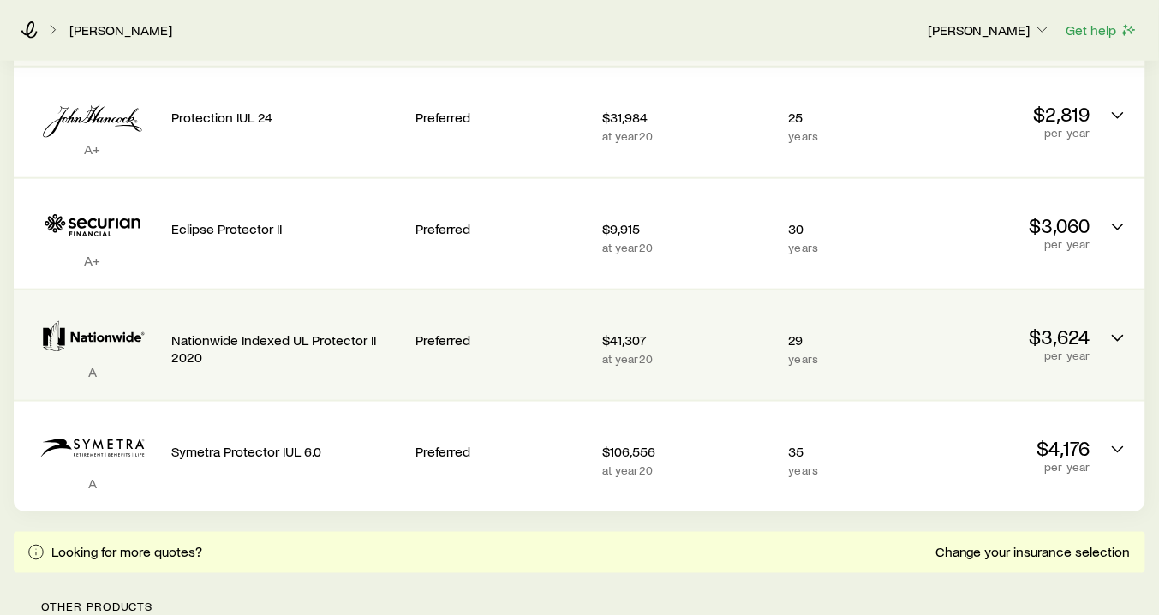
click at [282, 338] on p "Nationwide Indexed UL Protector II 2020" at bounding box center [286, 349] width 230 height 34
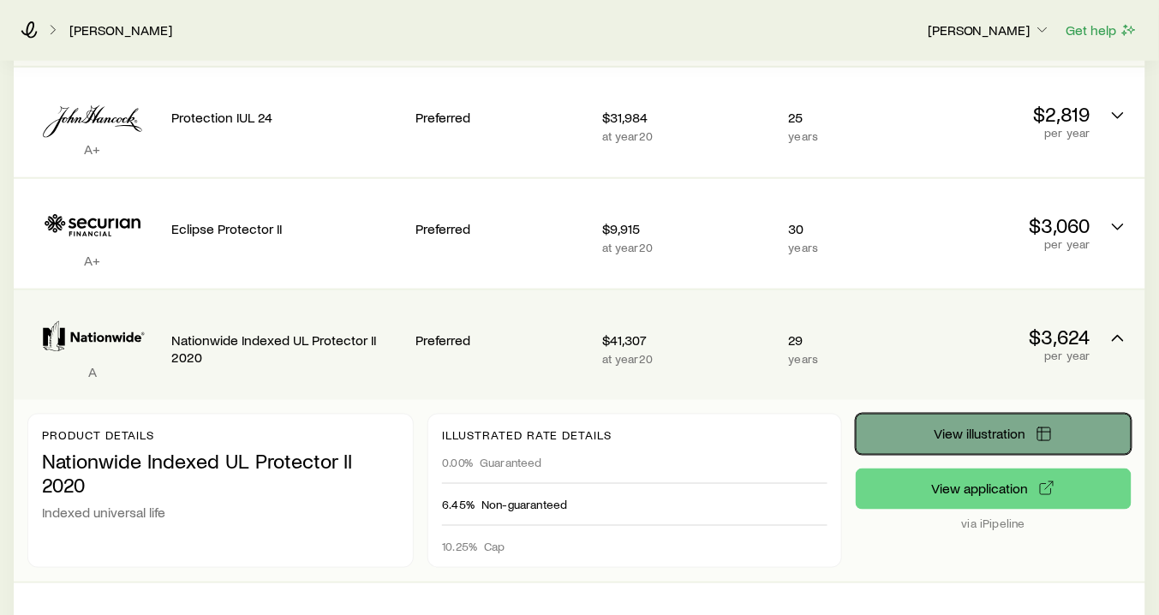
click at [939, 416] on button "View illustration" at bounding box center [994, 434] width 276 height 41
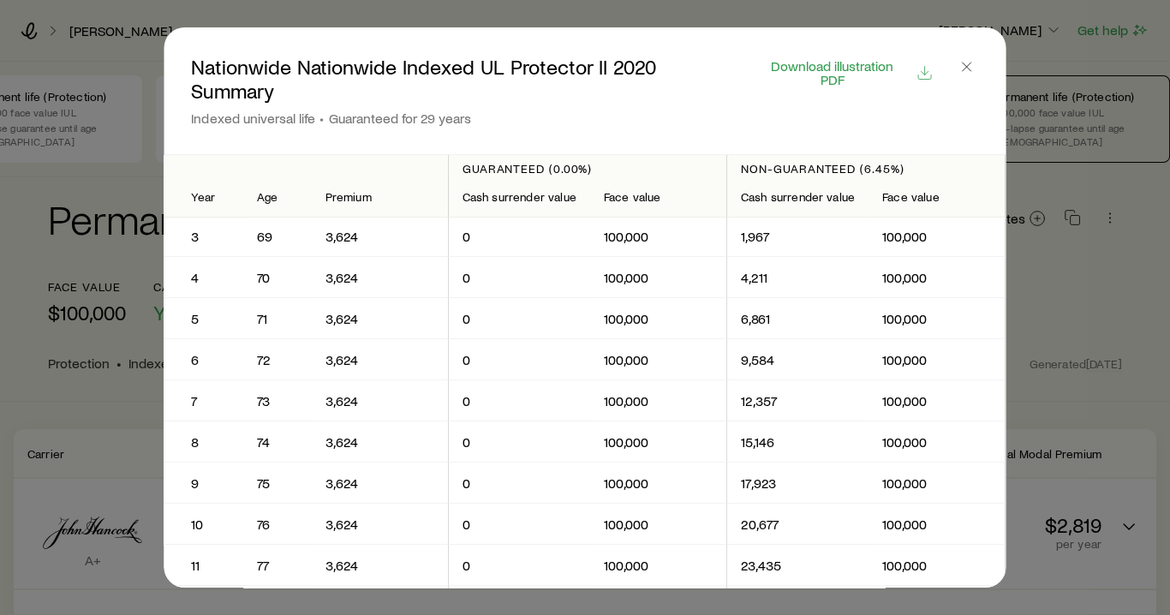
scroll to position [0, 0]
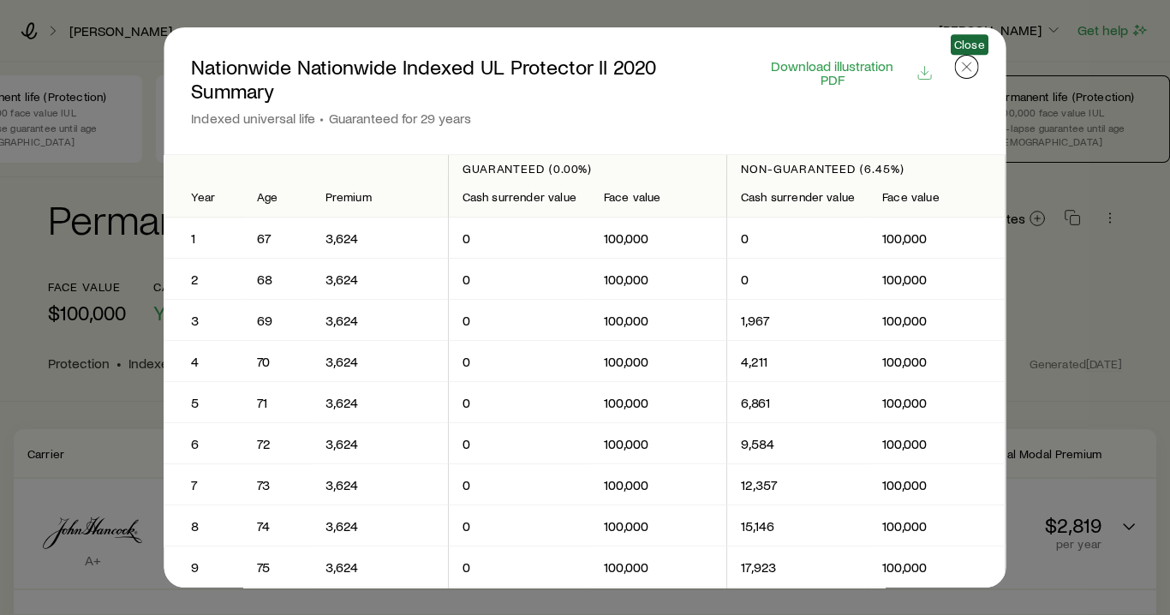
click at [961, 69] on icon "button" at bounding box center [967, 66] width 17 height 17
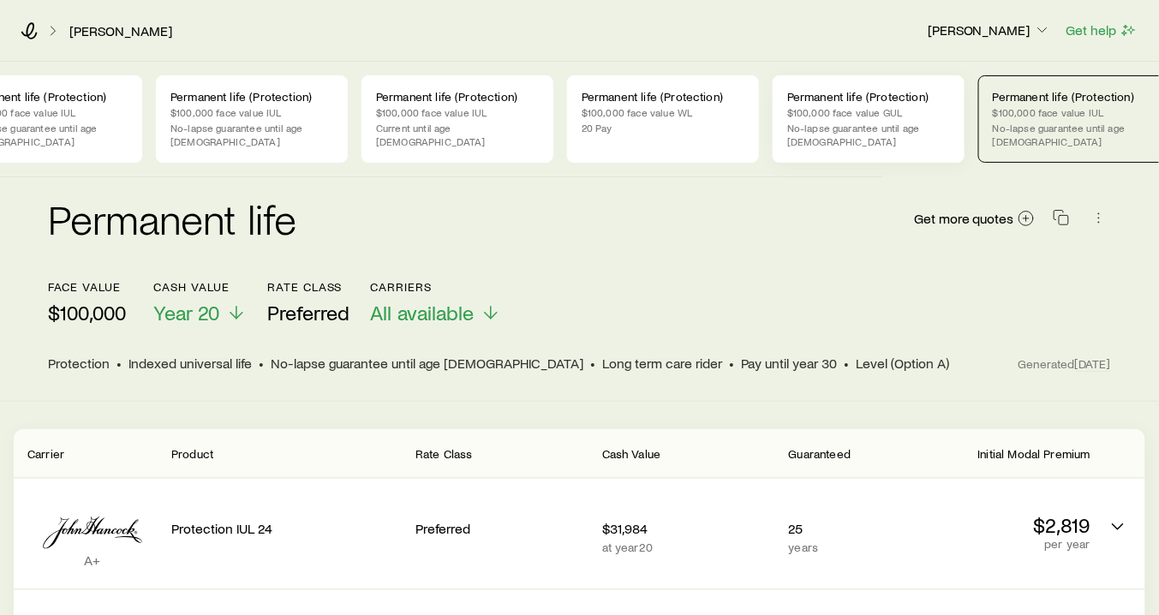
click at [867, 112] on p "$100,000 face value GUL" at bounding box center [868, 112] width 163 height 14
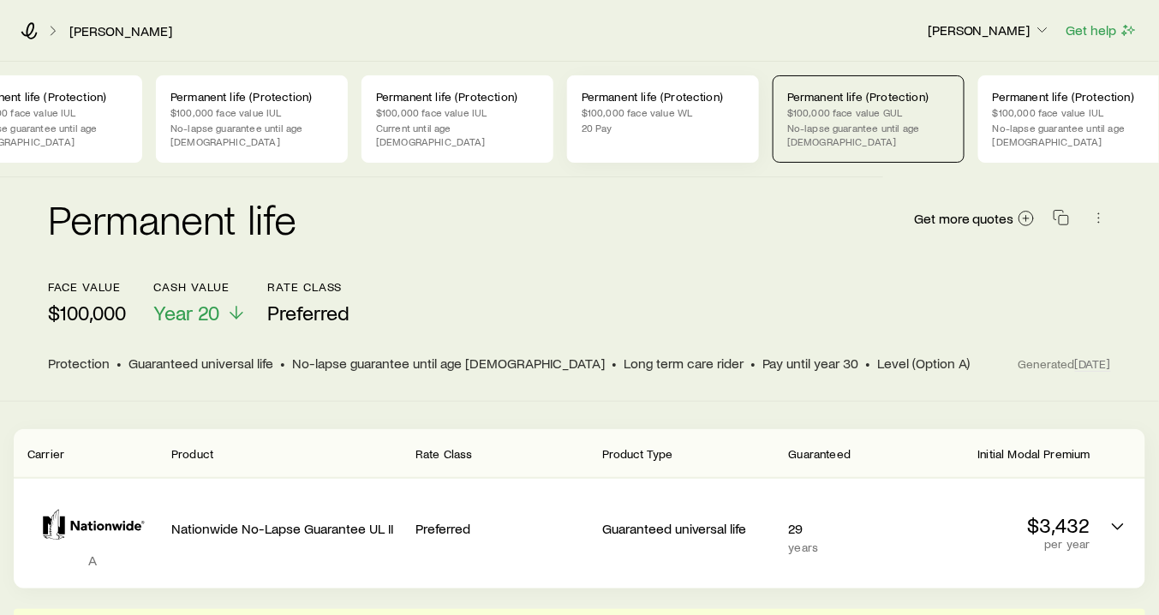
click at [661, 111] on p "$100,000 face value WL" at bounding box center [663, 112] width 163 height 14
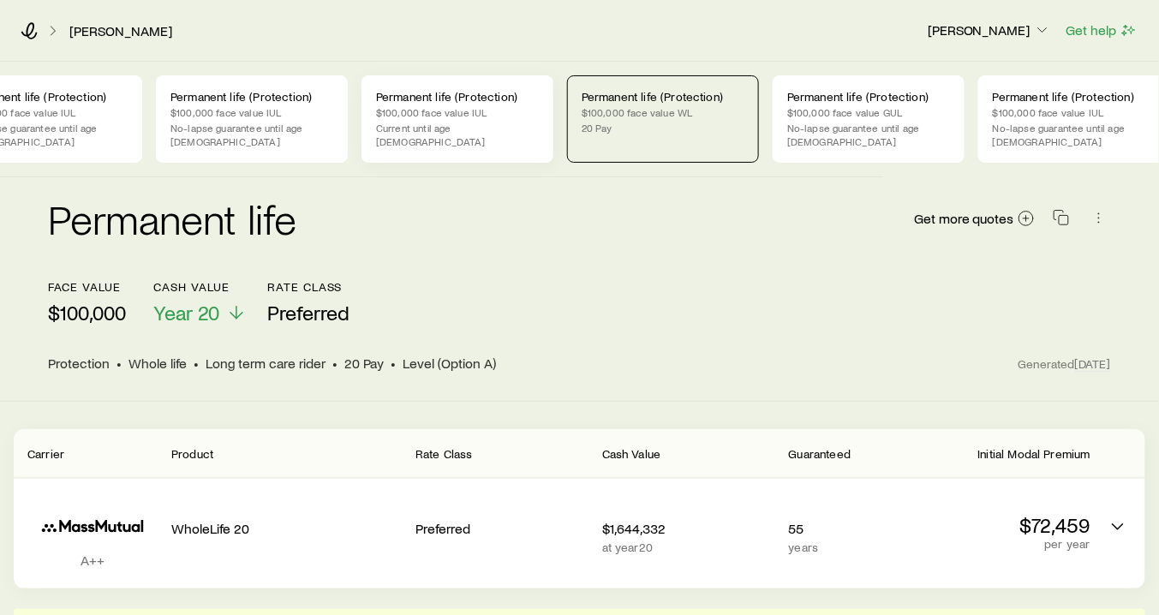
click at [424, 103] on p "Permanent life (Protection)" at bounding box center [457, 97] width 163 height 14
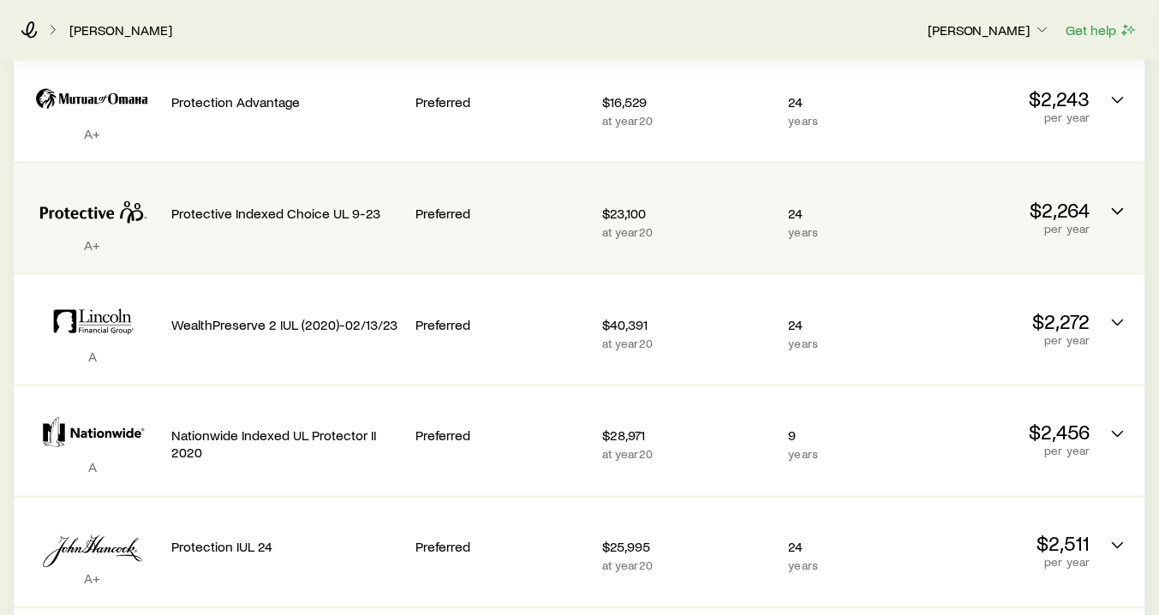
scroll to position [548, 0]
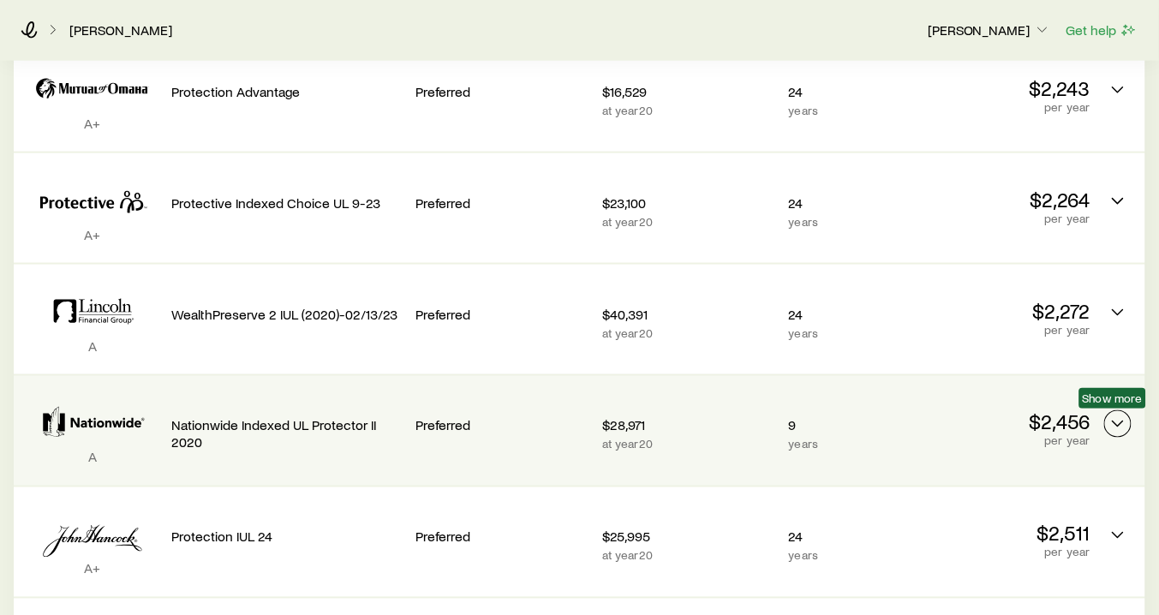
click at [1117, 416] on icon "Permanent quotes" at bounding box center [1118, 424] width 21 height 21
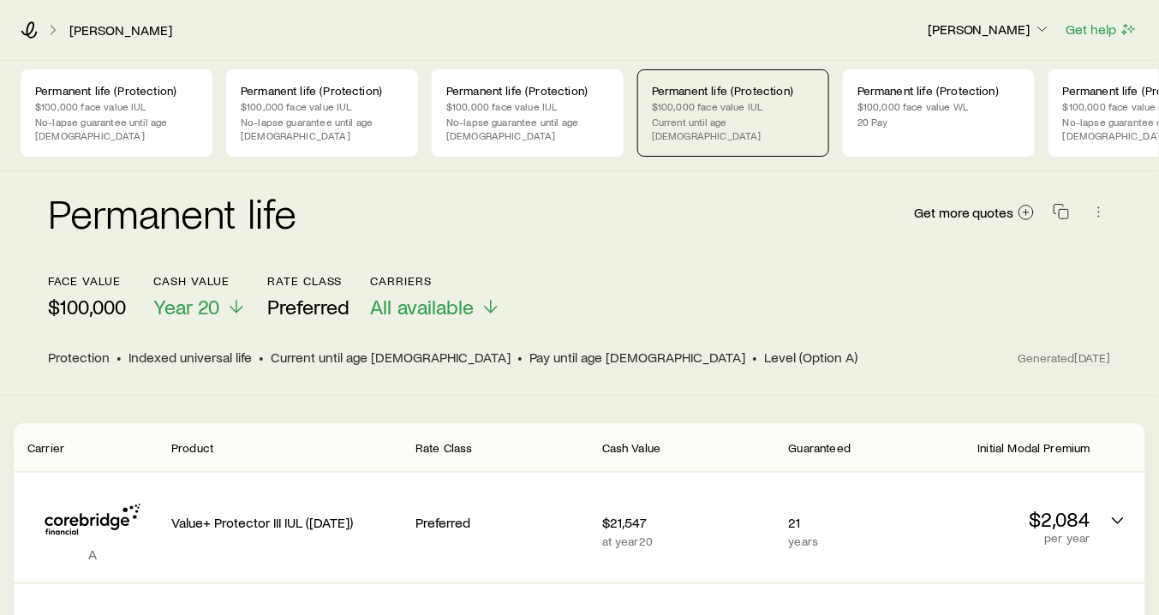
scroll to position [0, 0]
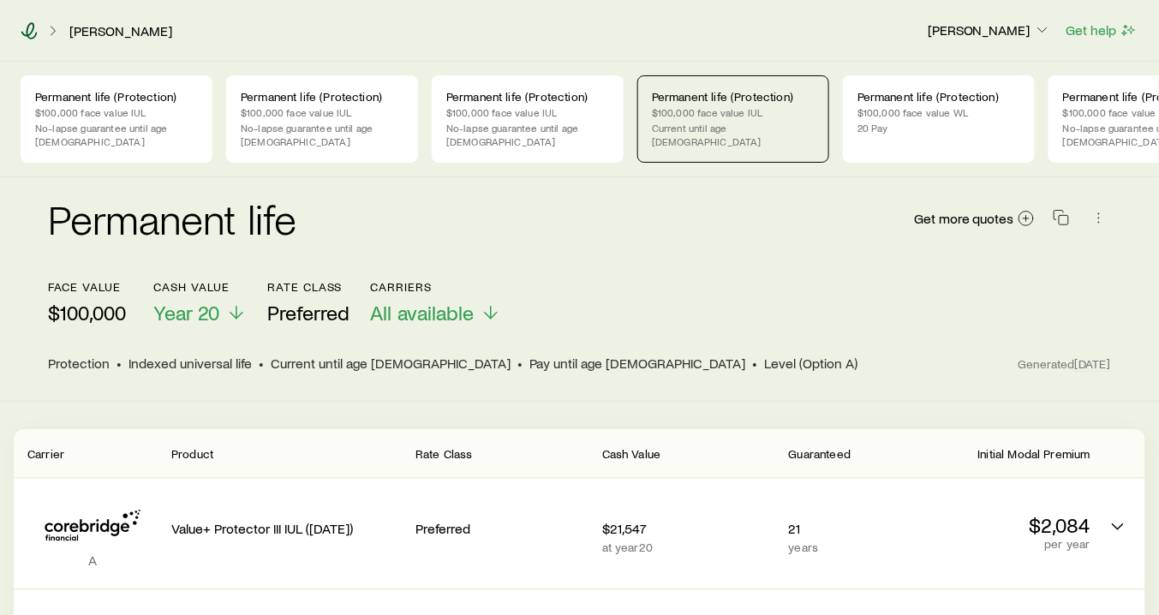
click at [30, 25] on icon at bounding box center [29, 30] width 17 height 17
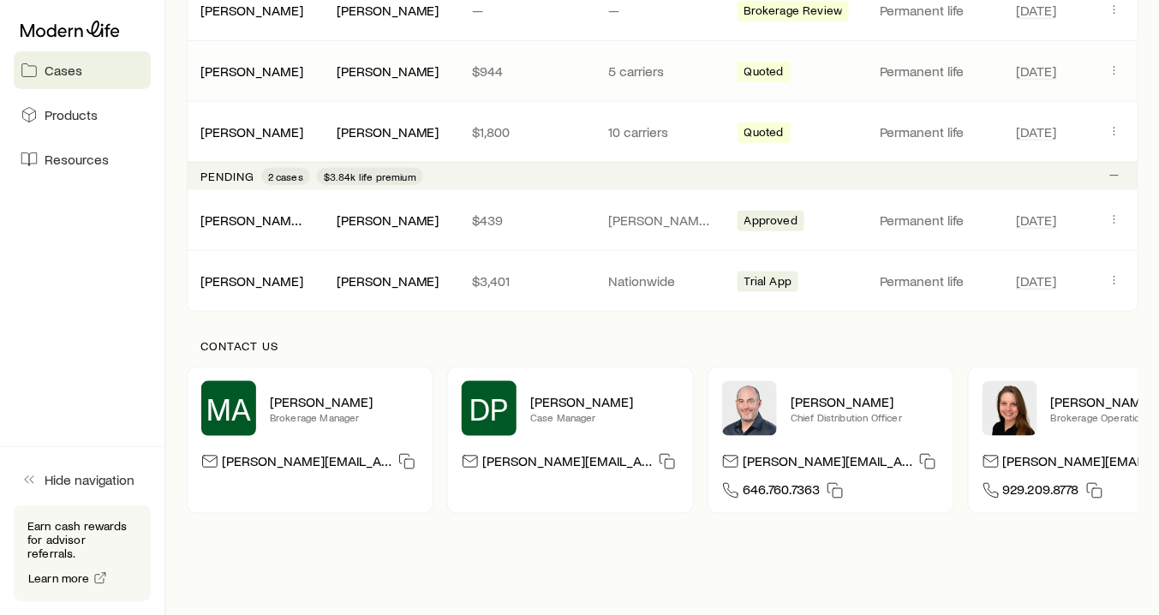
scroll to position [480, 0]
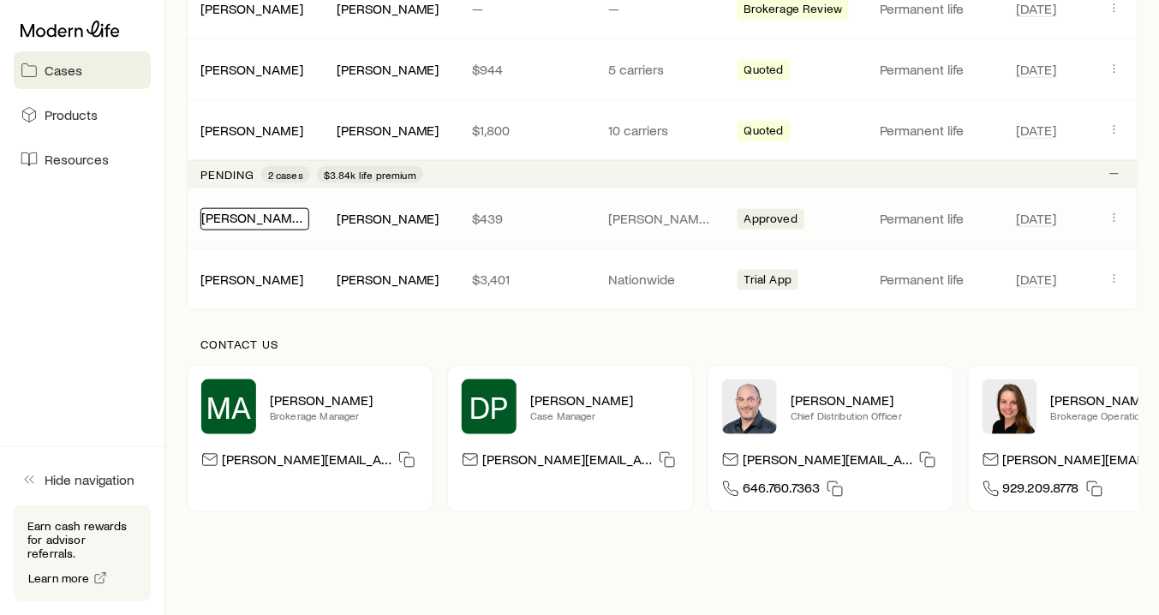
click at [230, 218] on link "[PERSON_NAME] [PERSON_NAME][DEMOGRAPHIC_DATA]" at bounding box center [375, 217] width 349 height 16
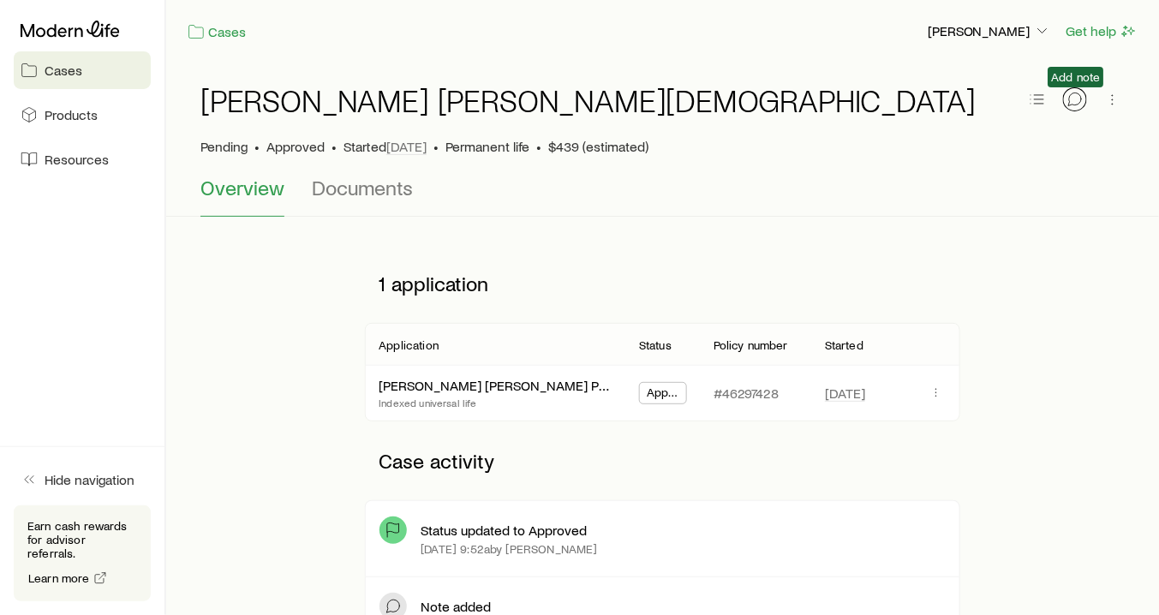
click at [1085, 103] on button "button" at bounding box center [1075, 99] width 24 height 24
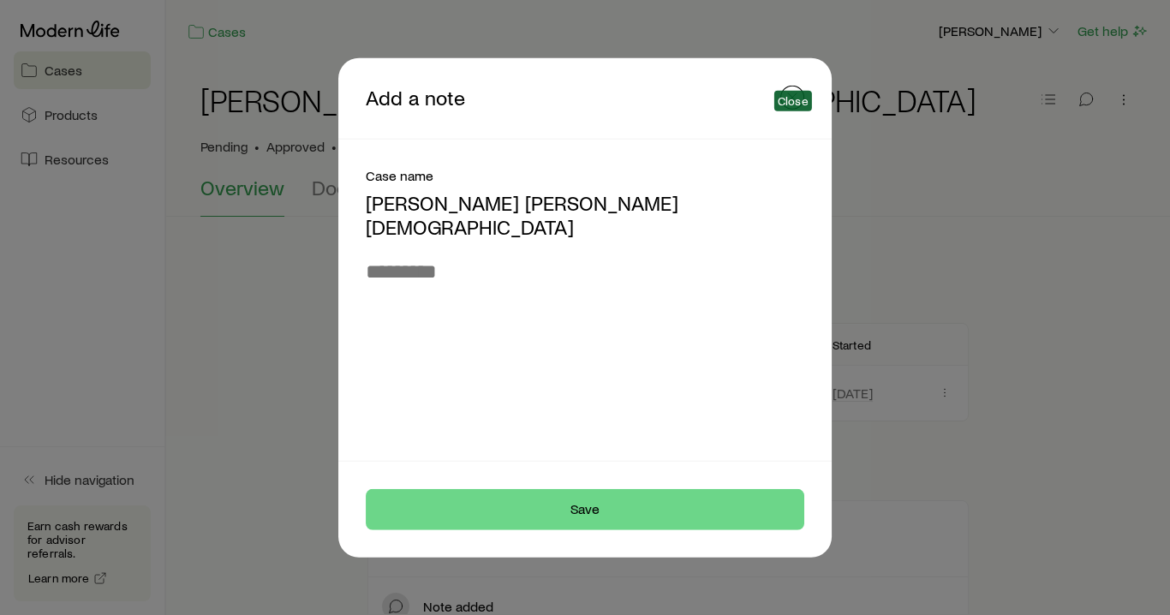
click at [793, 106] on icon "button" at bounding box center [792, 97] width 17 height 17
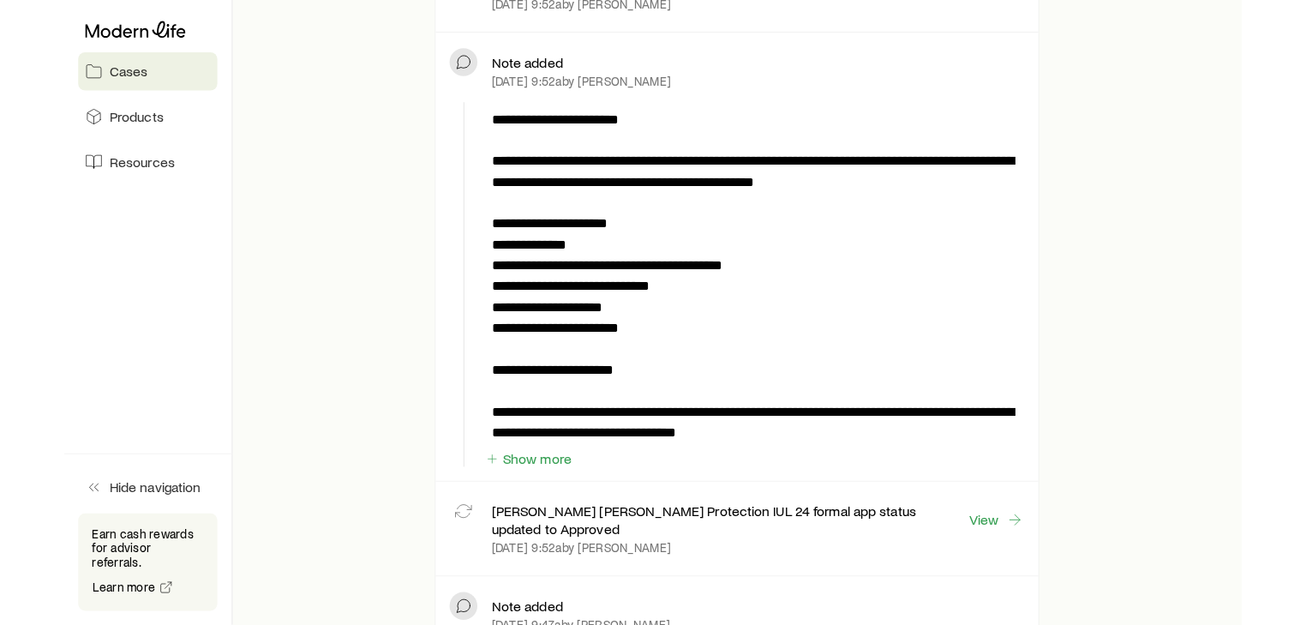
scroll to position [548, 0]
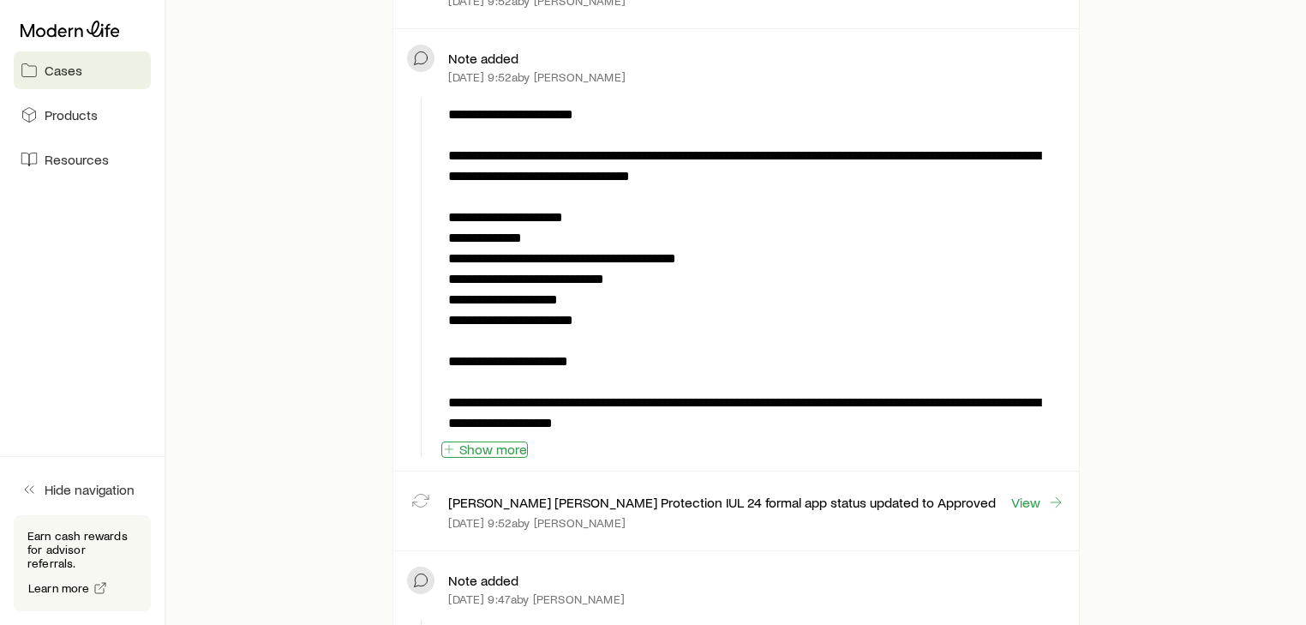
click at [497, 446] on button "Show more" at bounding box center [484, 449] width 87 height 16
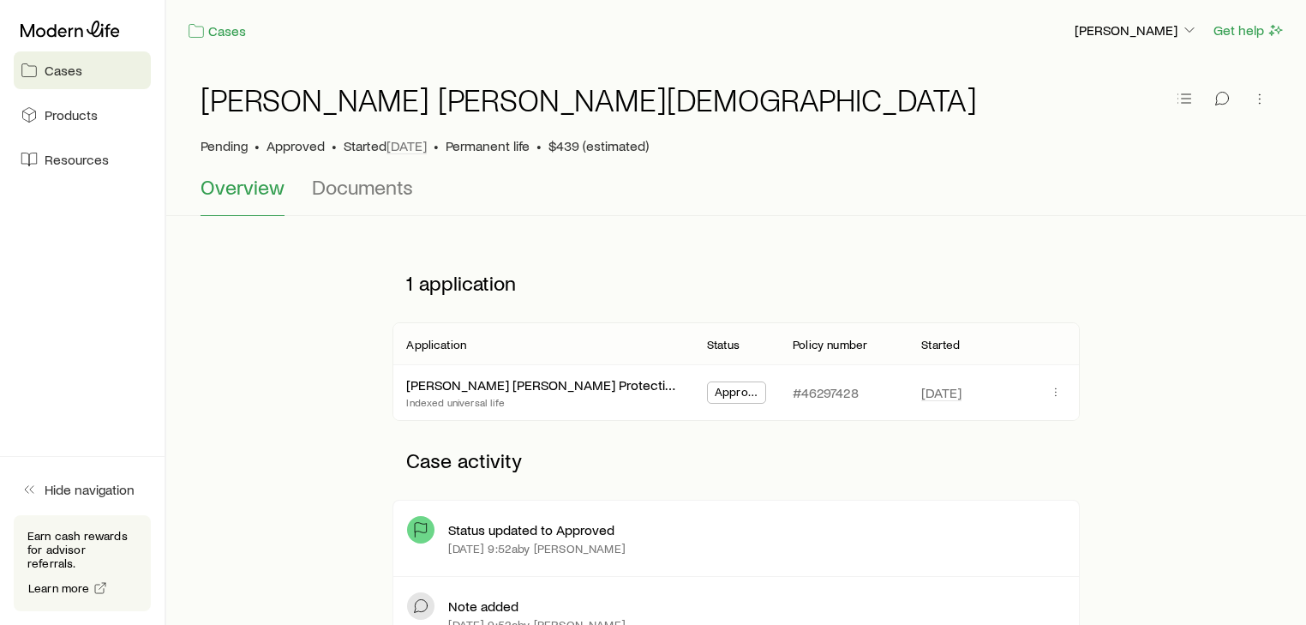
scroll to position [0, 0]
click at [69, 75] on span "Cases" at bounding box center [64, 70] width 38 height 17
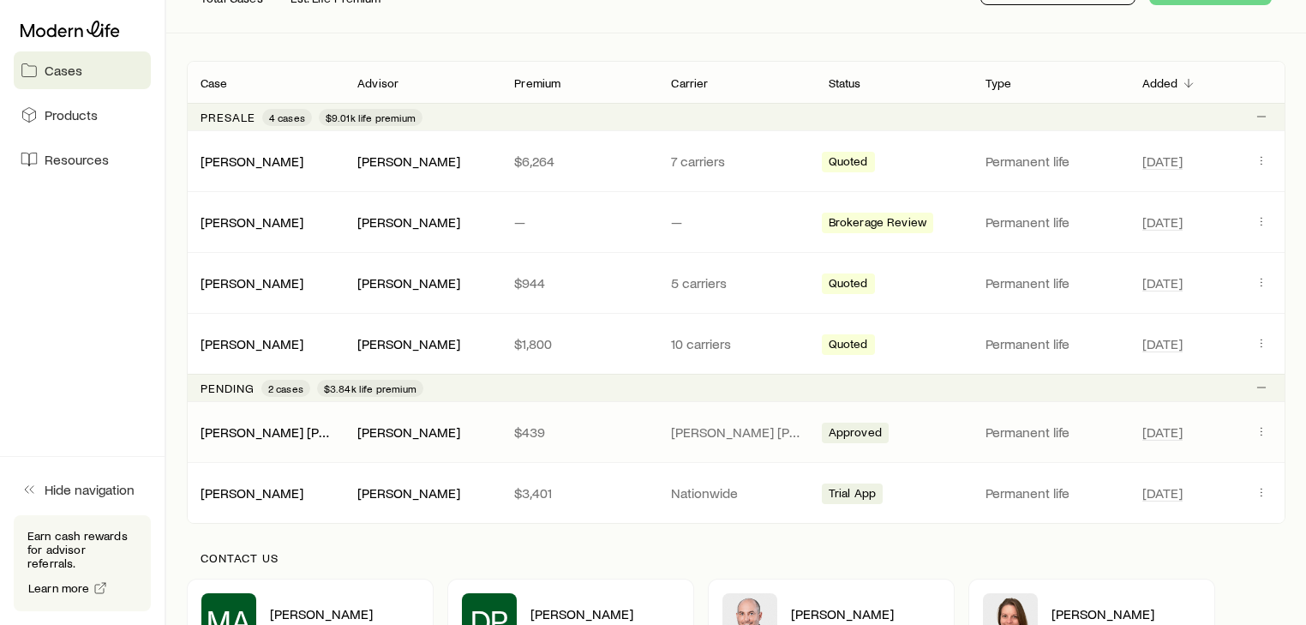
scroll to position [274, 0]
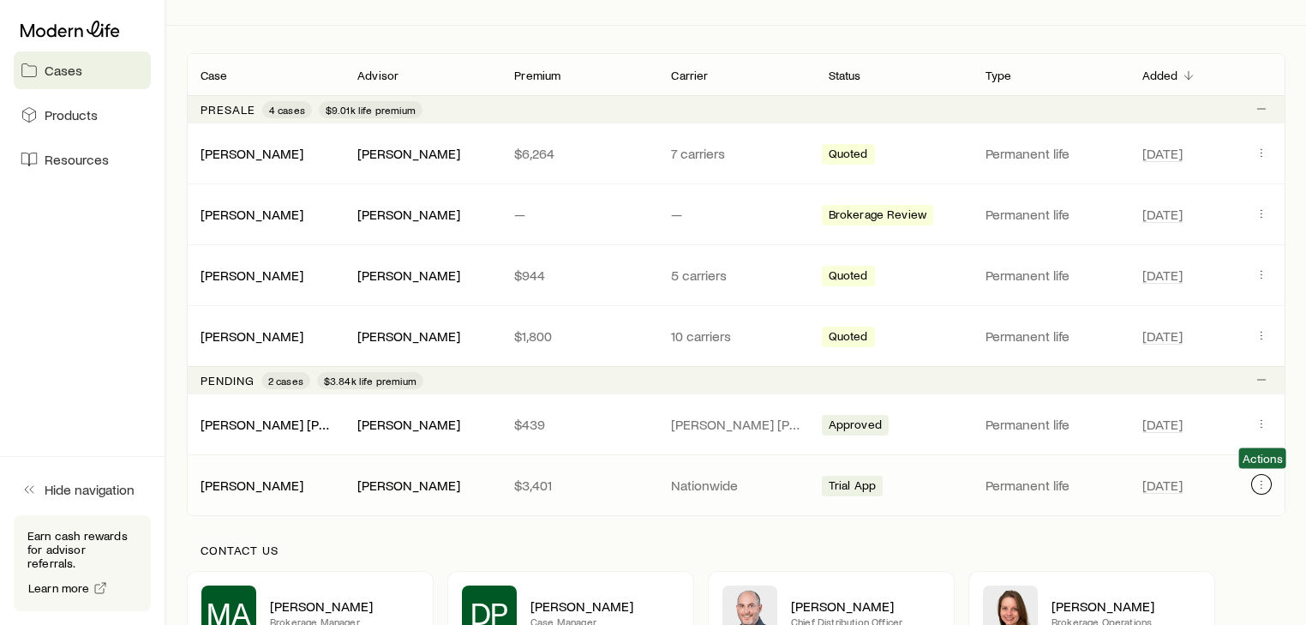
click at [1268, 484] on icon "Client cases" at bounding box center [1261, 484] width 14 height 14
click at [771, 550] on p "Contact us" at bounding box center [735, 550] width 1071 height 14
click at [266, 273] on link "[PERSON_NAME]" at bounding box center [252, 274] width 103 height 16
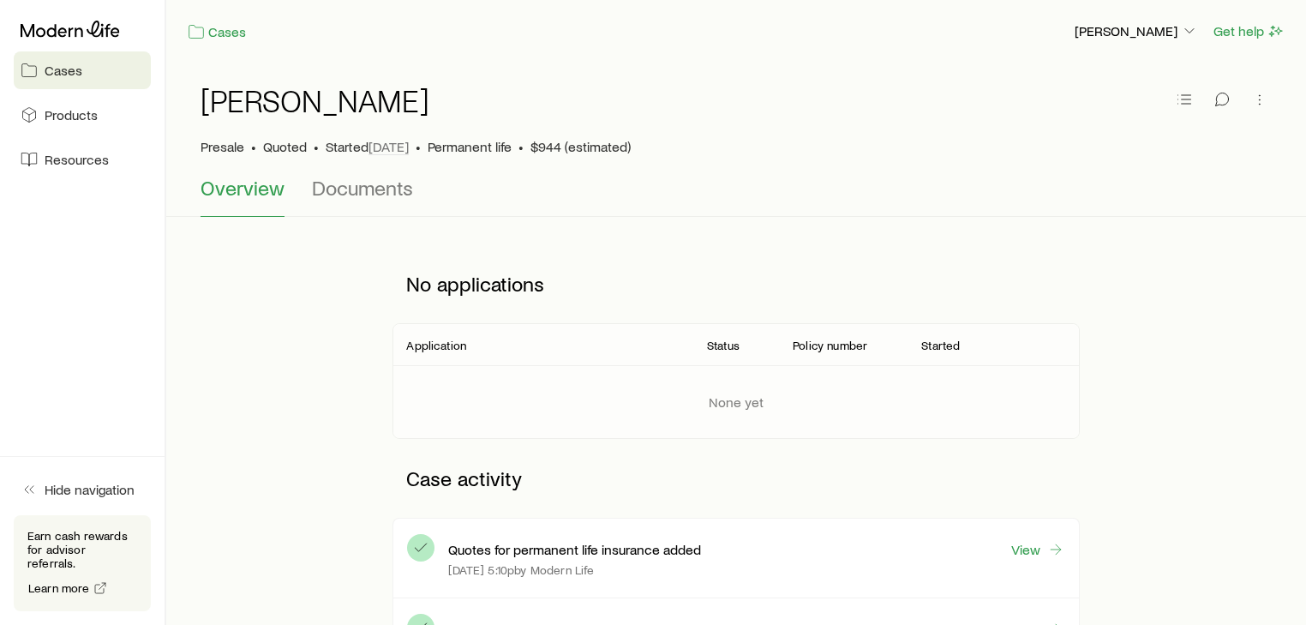
click at [80, 81] on link "Cases" at bounding box center [82, 70] width 137 height 38
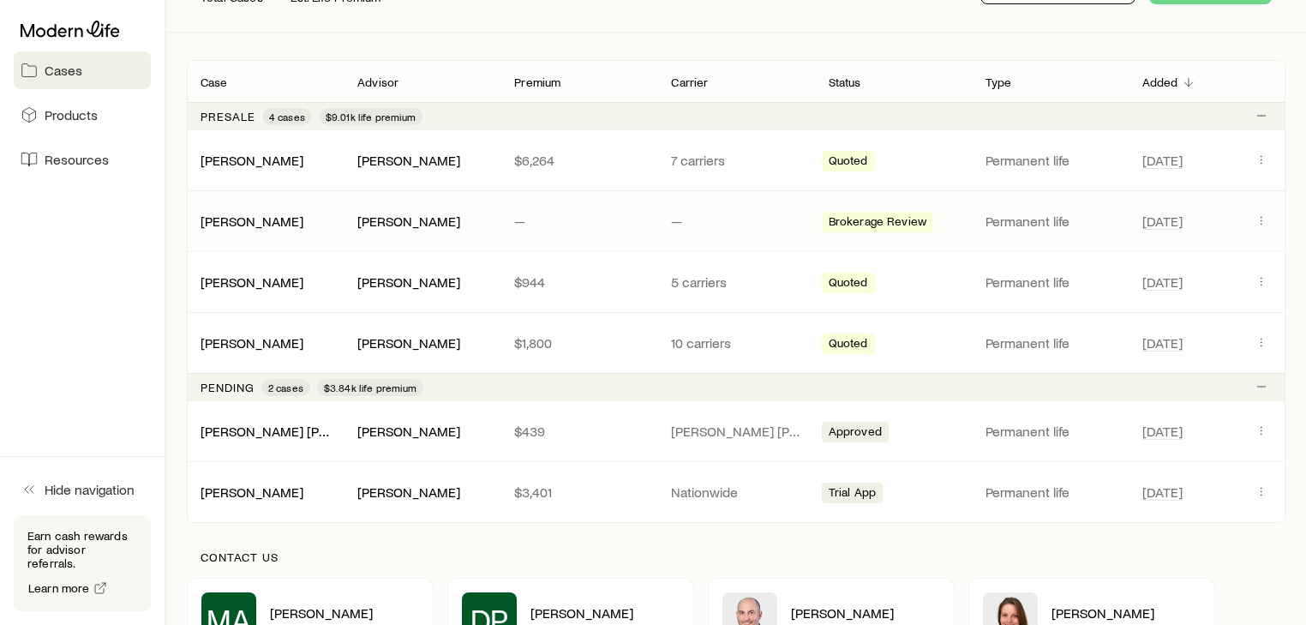
scroll to position [274, 0]
